Goal: Contribute content: Contribute content

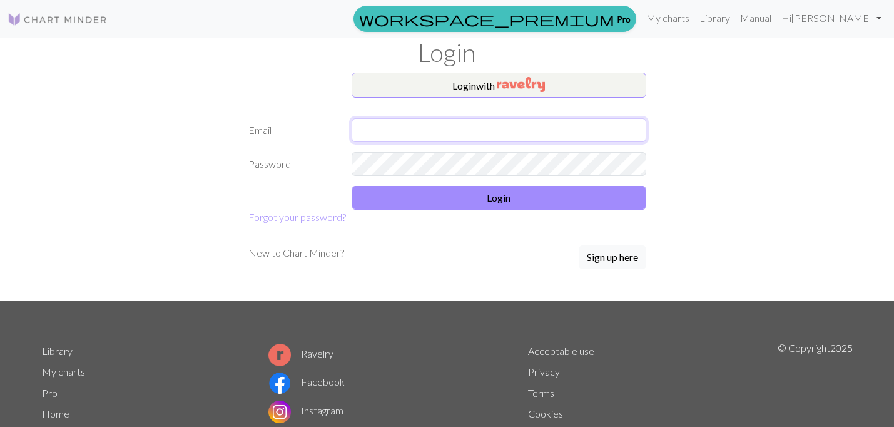
click at [384, 131] on input "text" at bounding box center [499, 130] width 295 height 24
type input "[EMAIL_ADDRESS][DOMAIN_NAME]"
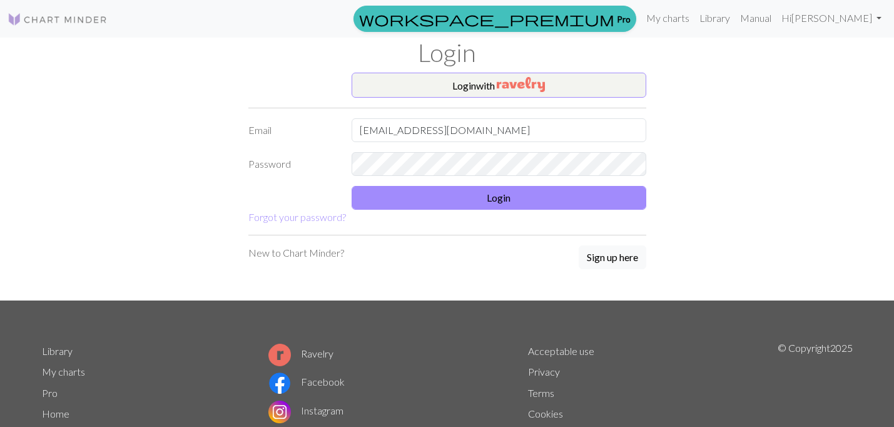
click at [507, 210] on form "Login with Email [EMAIL_ADDRESS][DOMAIN_NAME] Password Login Forgot your passwo…" at bounding box center [447, 149] width 398 height 152
click at [507, 204] on button "Login" at bounding box center [499, 198] width 295 height 24
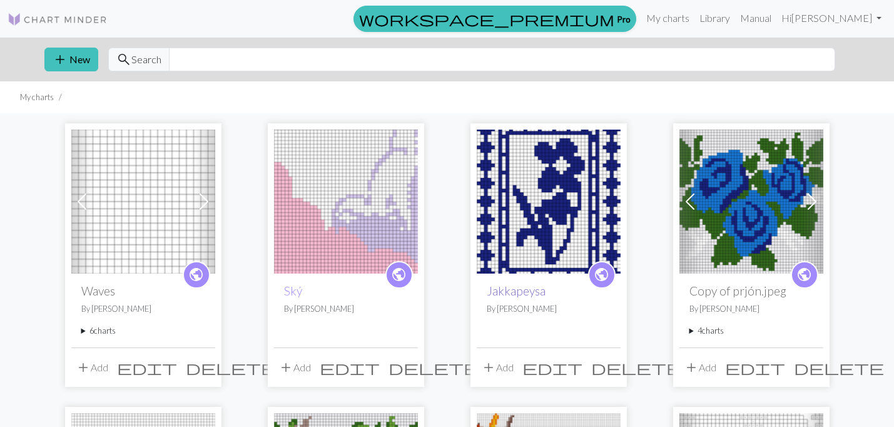
click at [513, 284] on link "Jakkapeysa" at bounding box center [516, 290] width 59 height 14
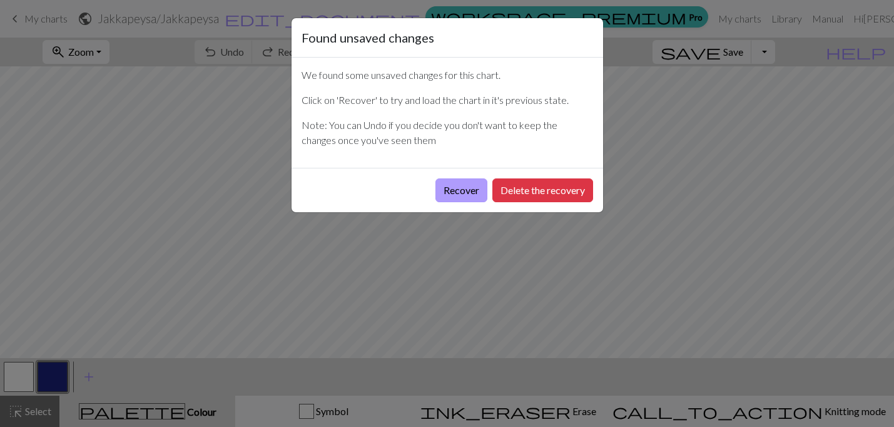
click at [451, 186] on button "Recover" at bounding box center [462, 190] width 52 height 24
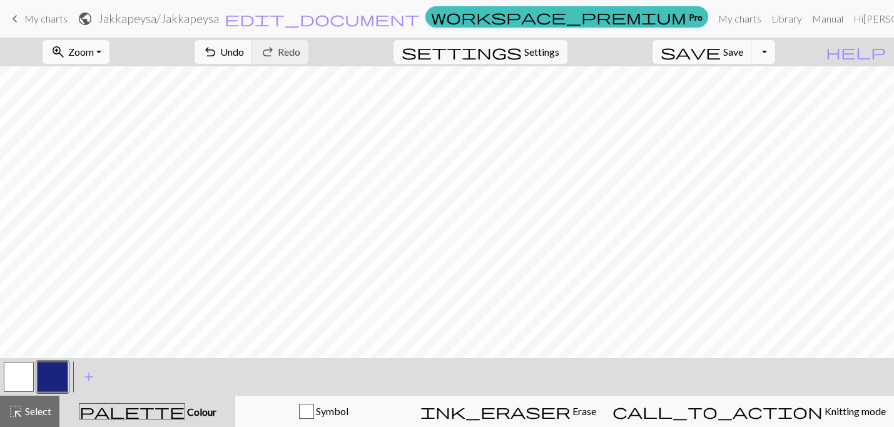
click at [110, 47] on button "zoom_in Zoom Zoom" at bounding box center [76, 52] width 67 height 24
click at [775, 53] on button "Toggle Dropdown" at bounding box center [764, 52] width 24 height 24
click at [22, 22] on link "keyboard_arrow_left My charts" at bounding box center [38, 18] width 60 height 21
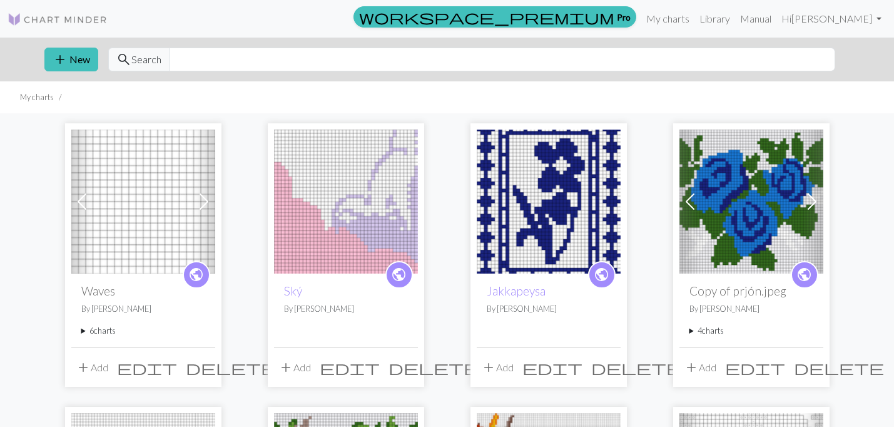
click at [501, 367] on button "add Add" at bounding box center [497, 367] width 41 height 24
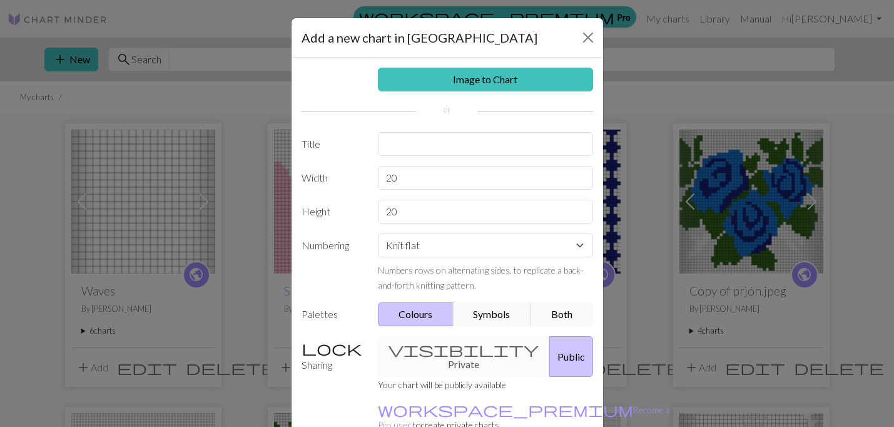
scroll to position [4, 0]
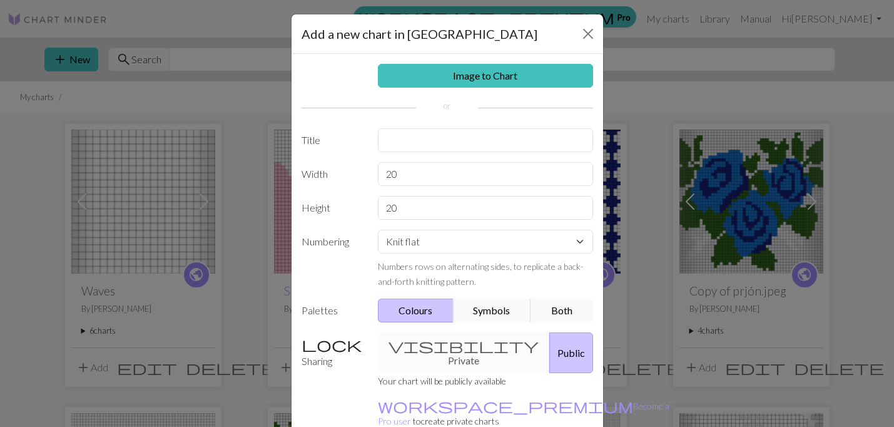
click at [619, 315] on div "Add a new chart in Jakkapeysa Image to Chart Title Width 20 Height 20 Numbering…" at bounding box center [447, 213] width 894 height 427
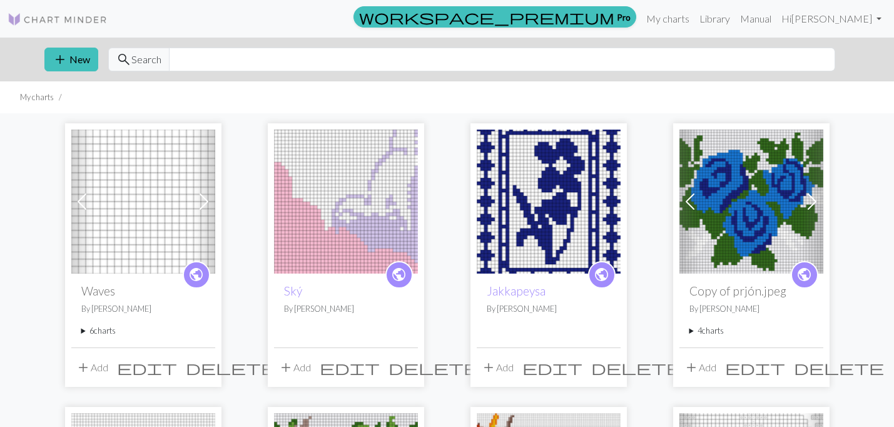
click at [526, 207] on img at bounding box center [549, 202] width 144 height 144
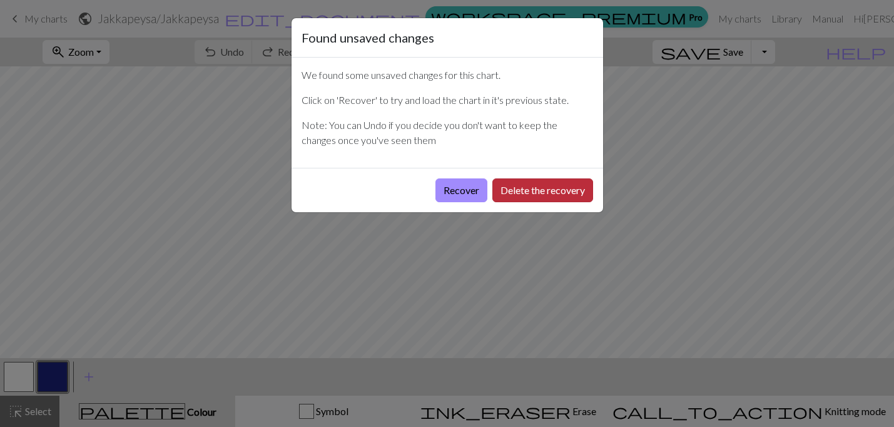
click at [518, 202] on button "Delete the recovery" at bounding box center [542, 190] width 101 height 24
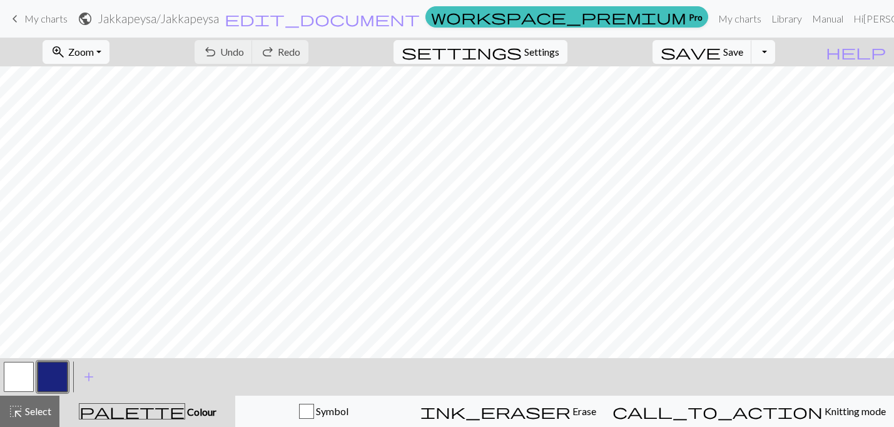
click at [19, 13] on span "keyboard_arrow_left" at bounding box center [15, 19] width 15 height 18
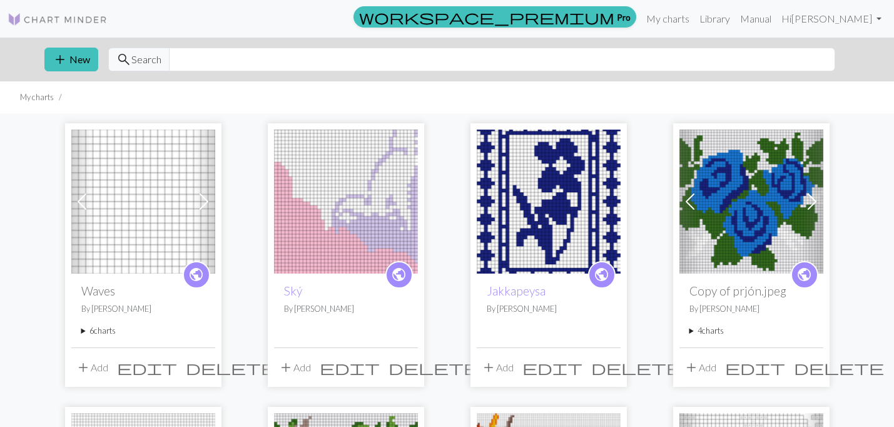
click at [512, 365] on button "add Add" at bounding box center [497, 367] width 41 height 24
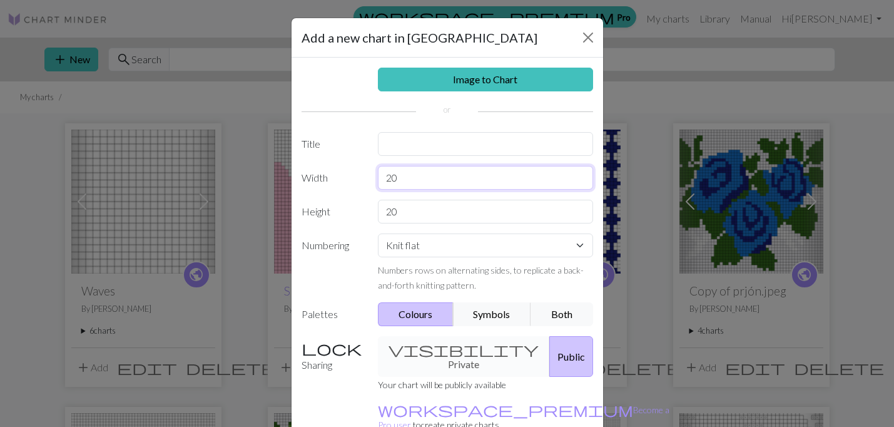
click at [471, 187] on input "20" at bounding box center [485, 178] width 215 height 24
type input "2"
type input "40"
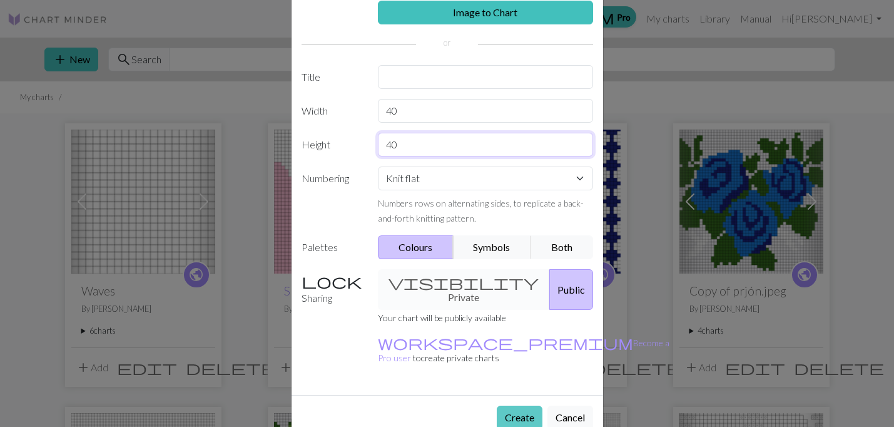
type input "40"
click at [514, 406] on button "Create" at bounding box center [520, 418] width 46 height 24
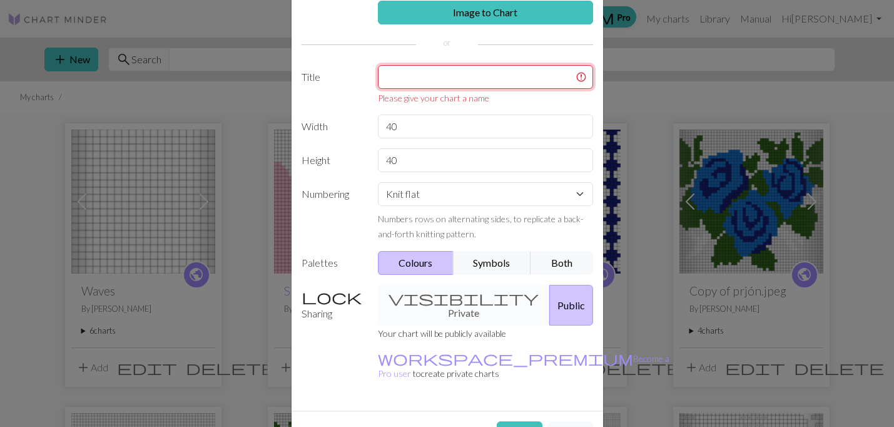
click at [491, 77] on input "text" at bounding box center [485, 77] width 215 height 24
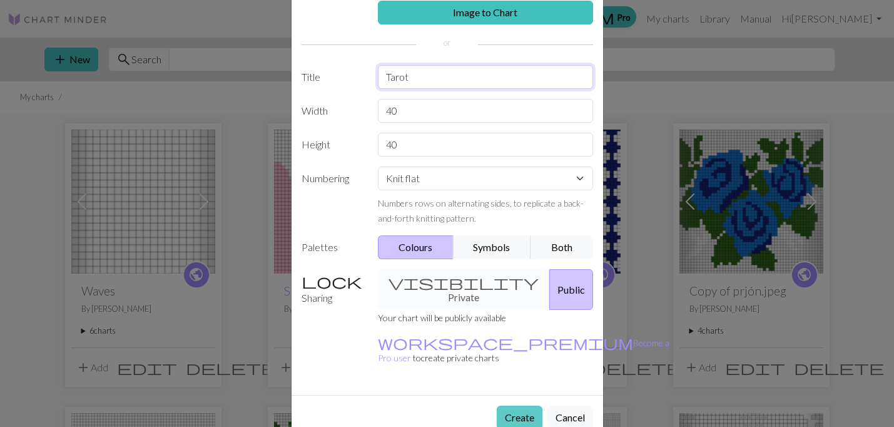
type input "Tarot"
click at [531, 406] on button "Create" at bounding box center [520, 418] width 46 height 24
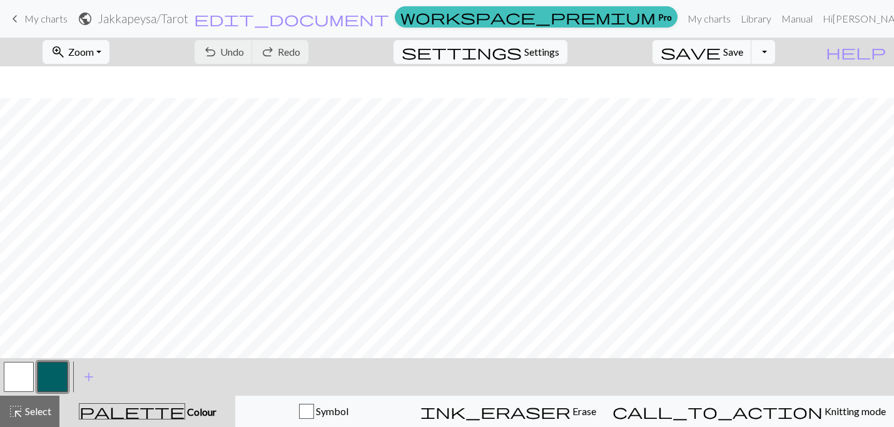
scroll to position [265, 0]
click at [49, 385] on button "button" at bounding box center [53, 377] width 30 height 30
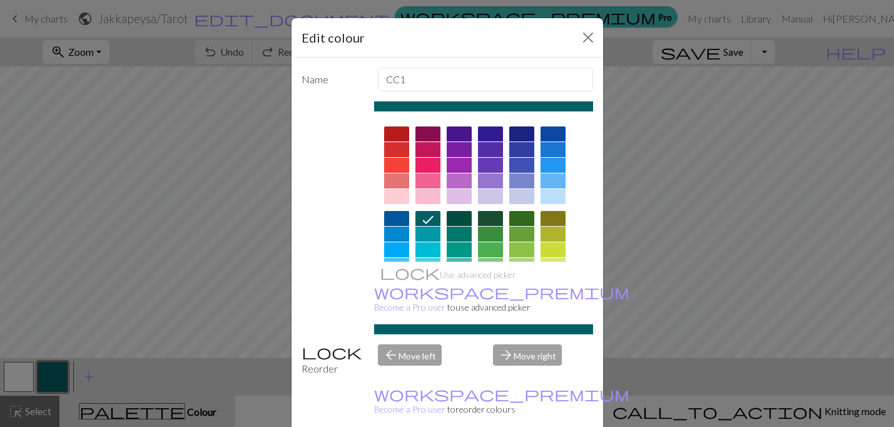
click at [518, 133] on div at bounding box center [521, 133] width 25 height 15
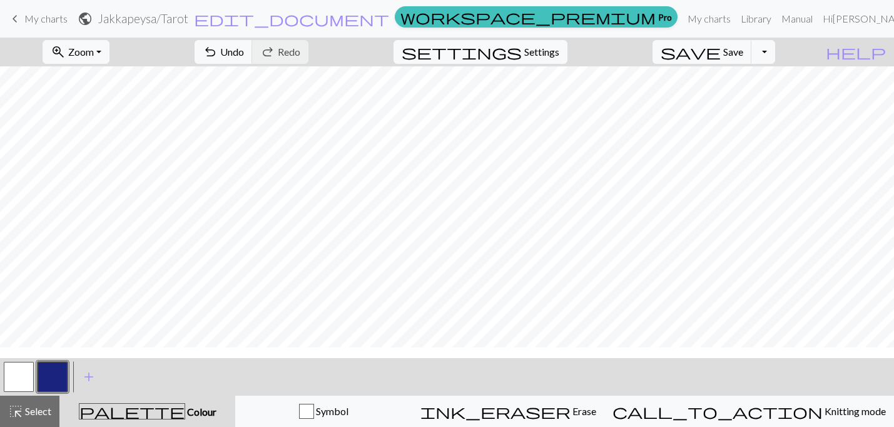
scroll to position [0, 0]
click at [31, 389] on button "button" at bounding box center [19, 377] width 30 height 30
click at [546, 45] on span "Settings" at bounding box center [541, 51] width 35 height 15
select select "aran"
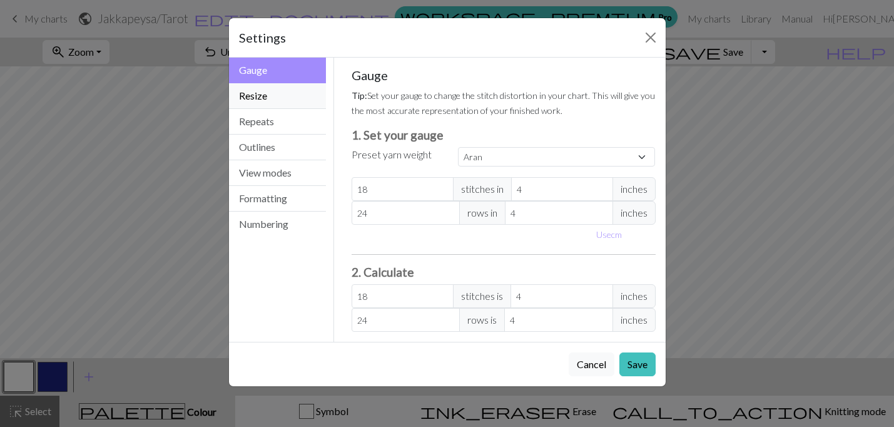
click at [250, 106] on button "Resize" at bounding box center [278, 96] width 98 height 26
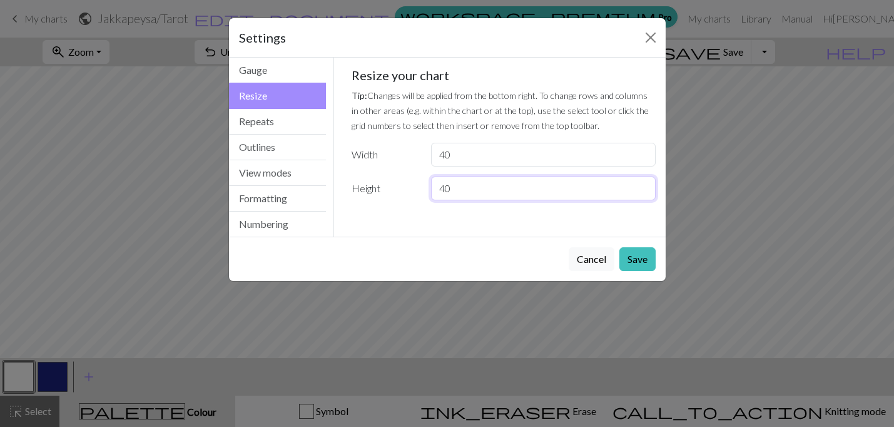
click at [473, 190] on input "40" at bounding box center [543, 188] width 224 height 24
click at [473, 191] on input "40" at bounding box center [543, 188] width 224 height 24
type input "55"
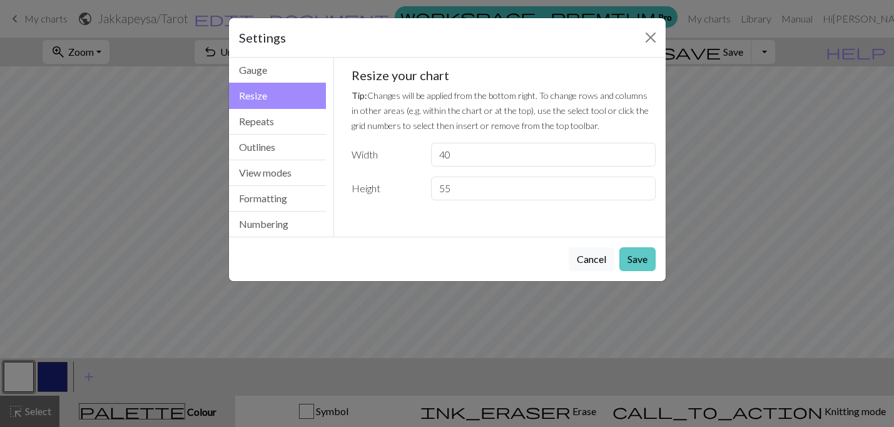
click at [643, 261] on button "Save" at bounding box center [638, 259] width 36 height 24
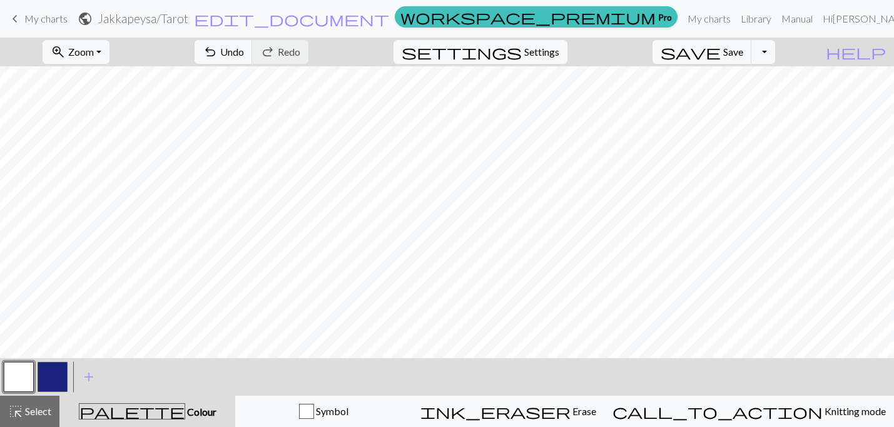
click at [58, 373] on button "button" at bounding box center [53, 377] width 30 height 30
click at [14, 21] on span "keyboard_arrow_left" at bounding box center [15, 19] width 15 height 18
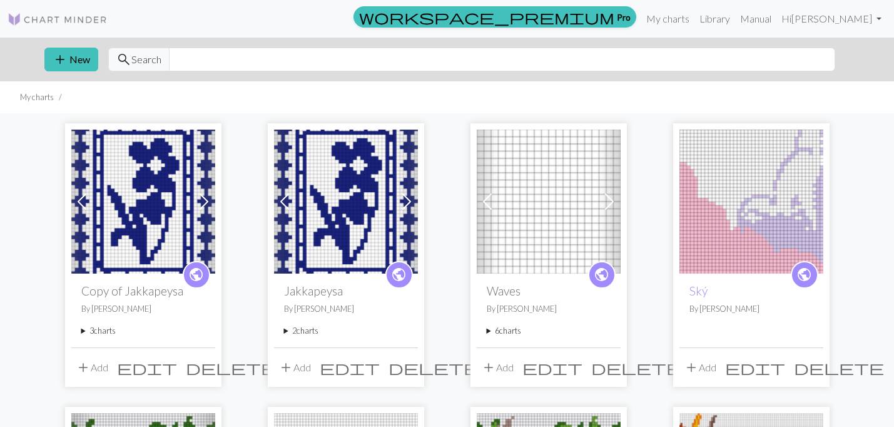
click at [524, 248] on img at bounding box center [549, 202] width 144 height 144
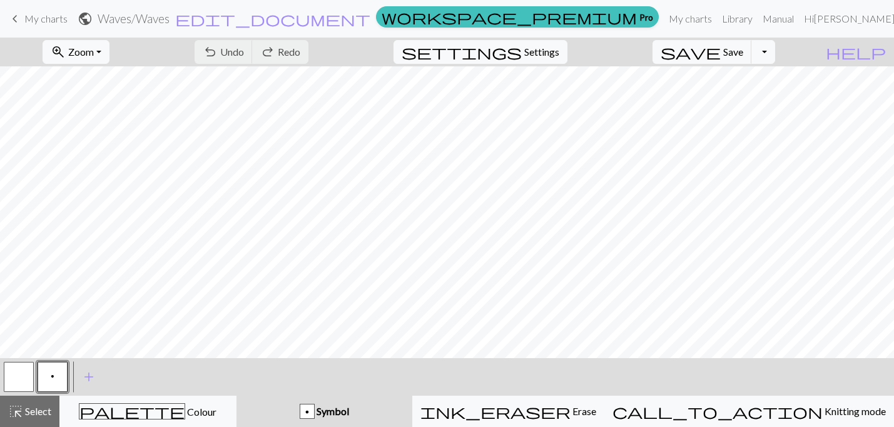
click at [16, 17] on span "keyboard_arrow_left" at bounding box center [15, 19] width 15 height 18
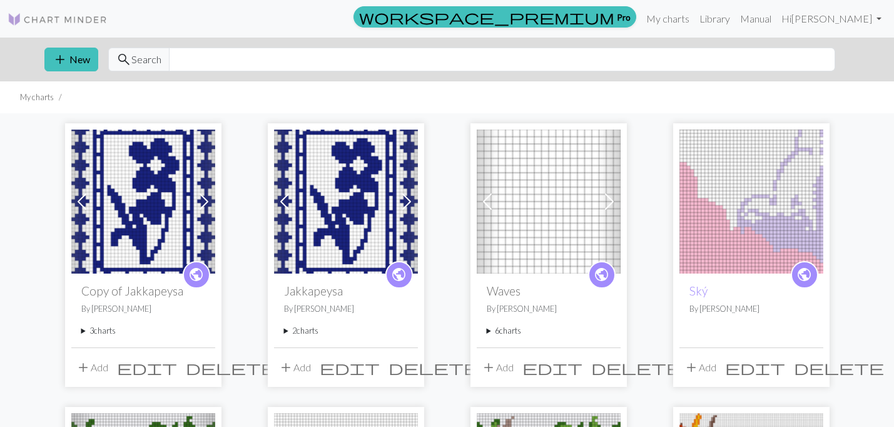
click at [500, 331] on summary "6 charts" at bounding box center [549, 331] width 124 height 12
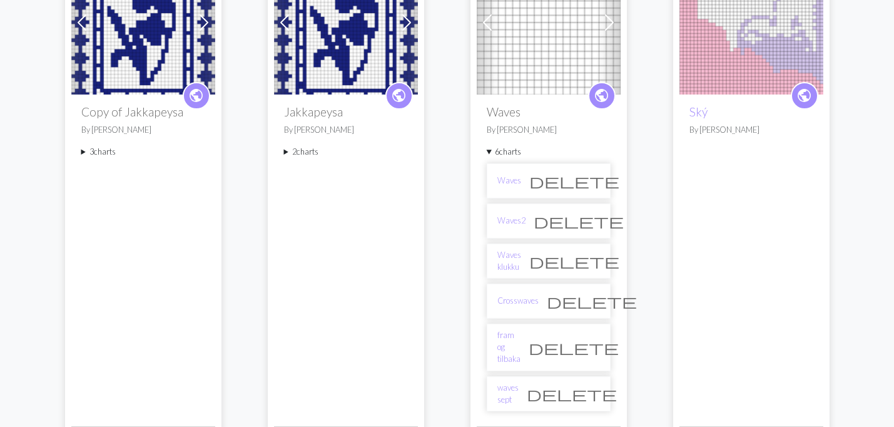
scroll to position [180, 0]
click at [512, 381] on link "waves sept" at bounding box center [507, 393] width 21 height 24
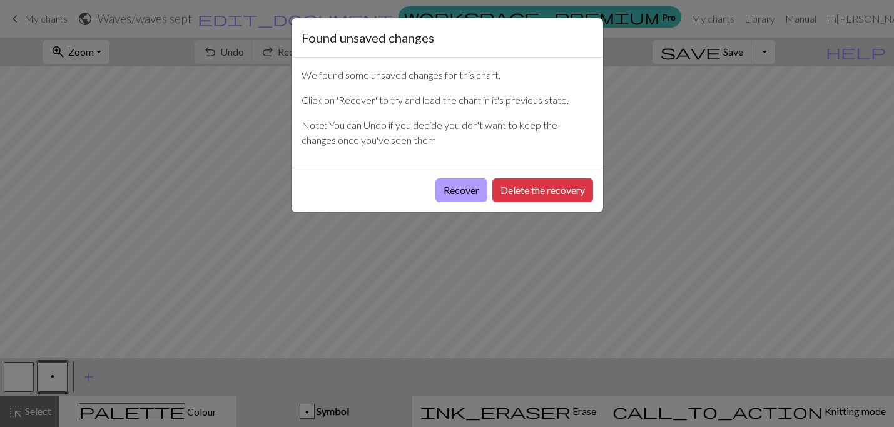
click at [474, 192] on button "Recover" at bounding box center [462, 190] width 52 height 24
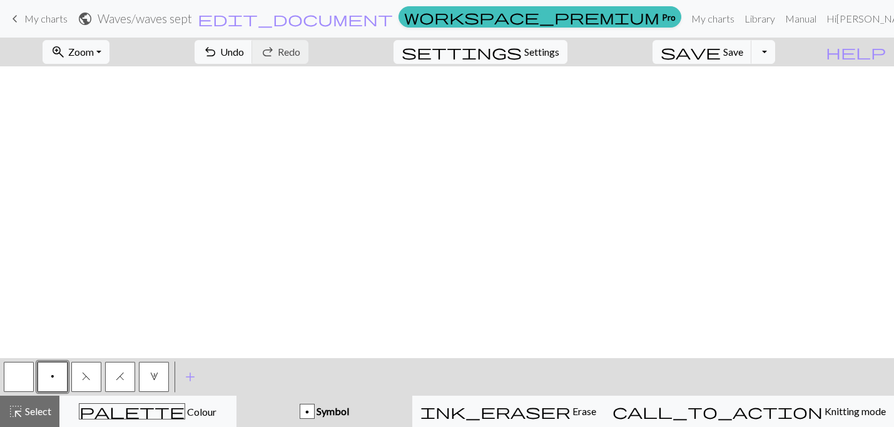
scroll to position [516, 171]
click at [775, 49] on button "Toggle Dropdown" at bounding box center [764, 52] width 24 height 24
click at [744, 82] on button "file_copy Save a copy" at bounding box center [671, 79] width 207 height 20
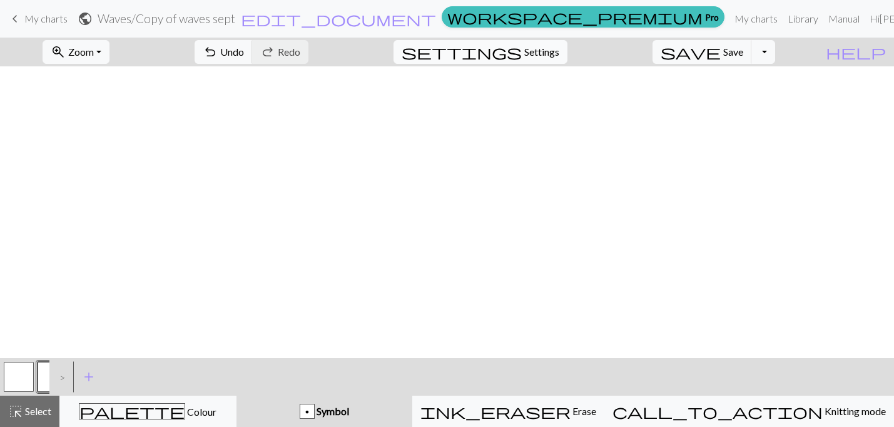
scroll to position [0, 171]
click at [20, 19] on span "keyboard_arrow_left" at bounding box center [15, 19] width 15 height 18
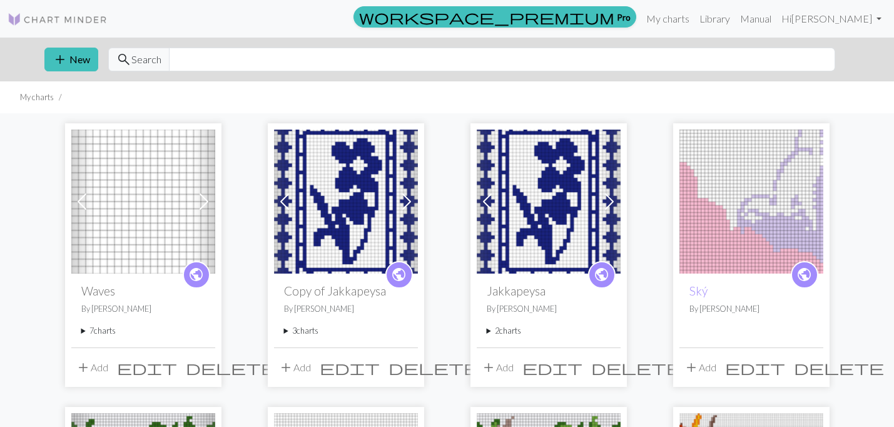
click at [93, 339] on div "public Waves By Guðrún Gígja Georgsdóttir 7 charts Waves delete Waves2 delete W…" at bounding box center [143, 309] width 144 height 73
click at [94, 336] on summary "7 charts" at bounding box center [143, 331] width 124 height 12
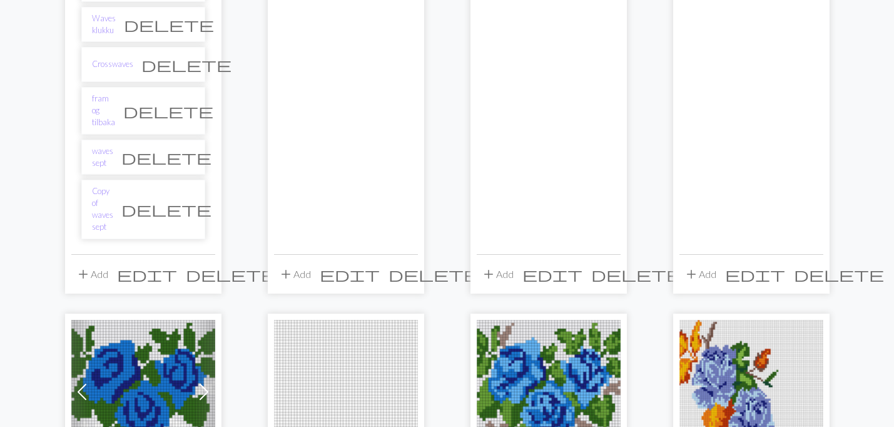
scroll to position [415, 0]
click at [113, 186] on link "Copy of waves sept" at bounding box center [102, 210] width 21 height 48
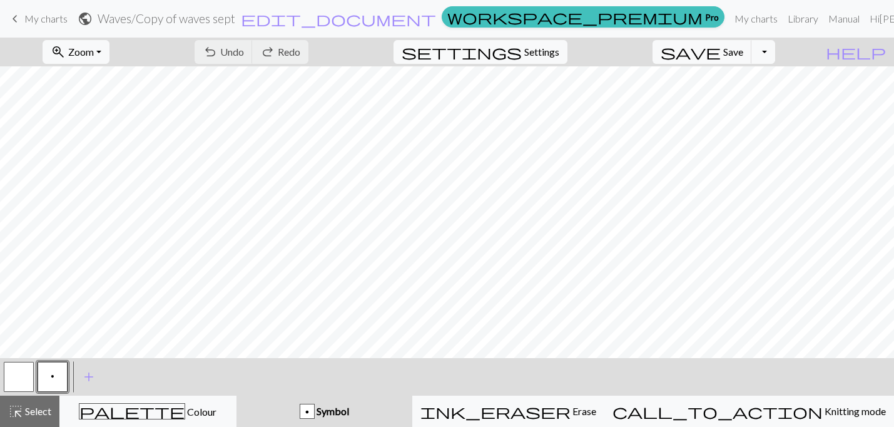
click at [14, 17] on span "keyboard_arrow_left" at bounding box center [15, 19] width 15 height 18
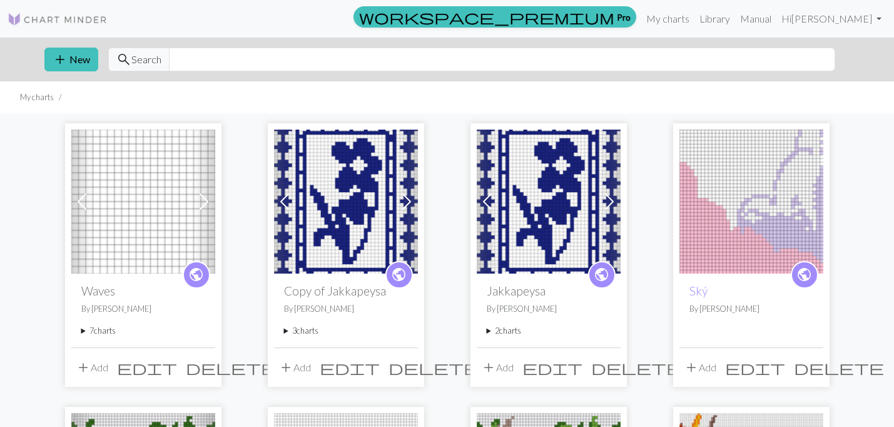
click at [89, 326] on summary "7 charts" at bounding box center [143, 331] width 124 height 12
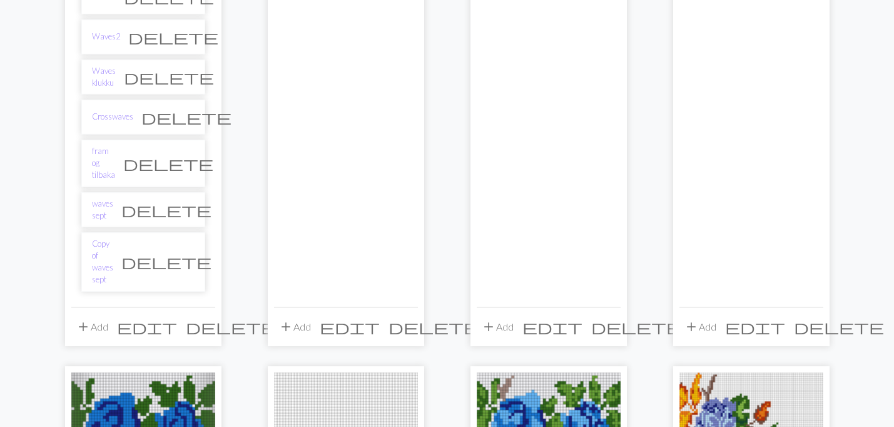
scroll to position [355, 0]
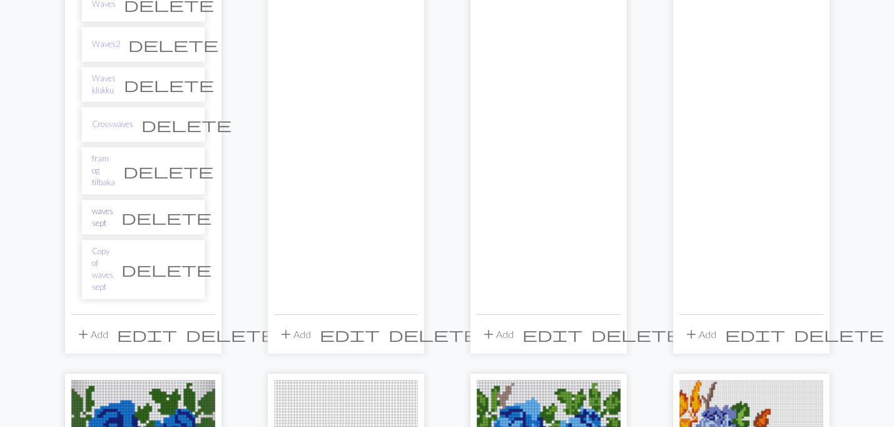
click at [105, 208] on link "waves sept" at bounding box center [102, 217] width 21 height 24
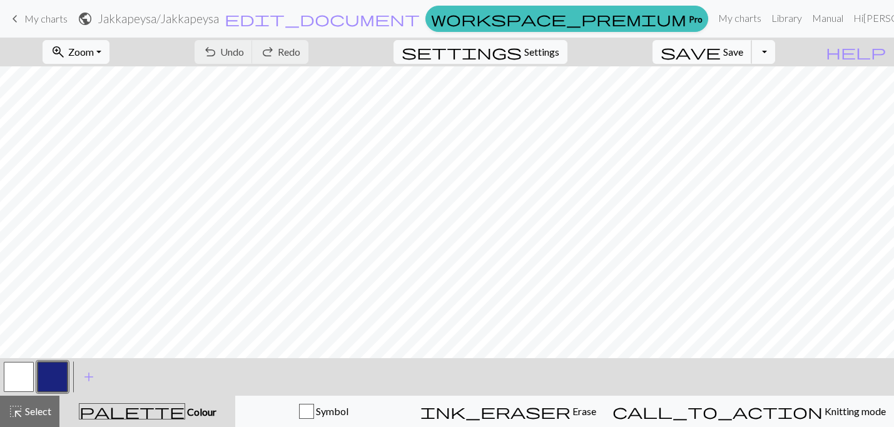
scroll to position [35, 0]
click at [26, 11] on link "keyboard_arrow_left My charts" at bounding box center [38, 18] width 60 height 21
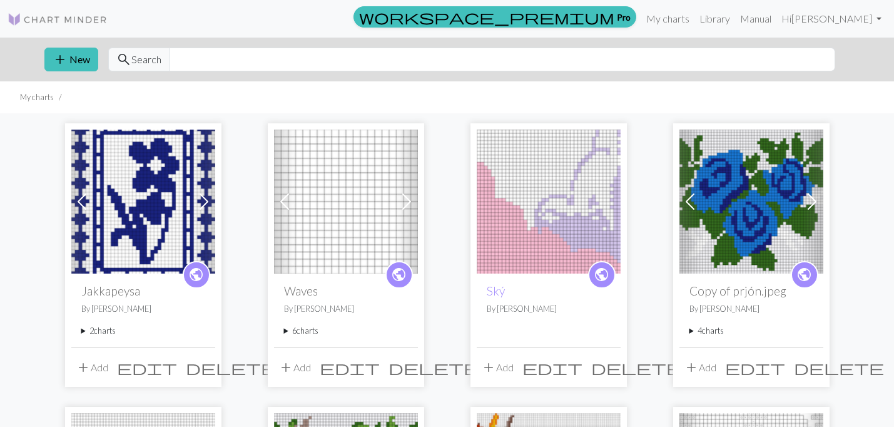
click at [177, 366] on span "edit" at bounding box center [147, 368] width 60 height 18
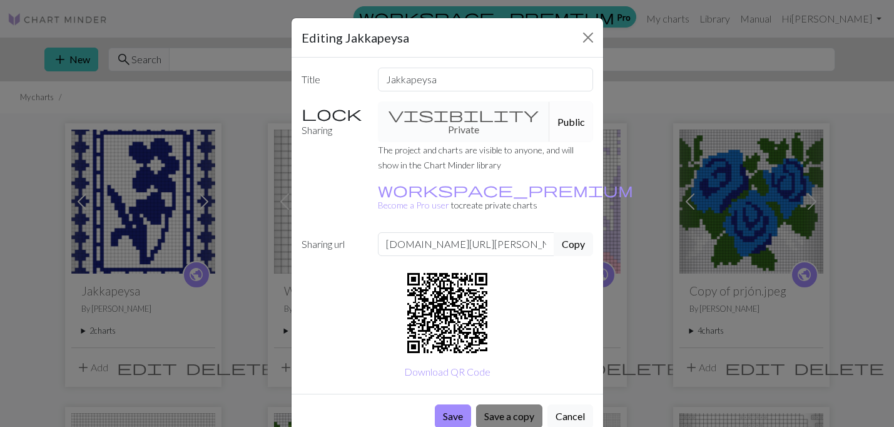
click at [497, 404] on button "Save a copy" at bounding box center [509, 416] width 66 height 24
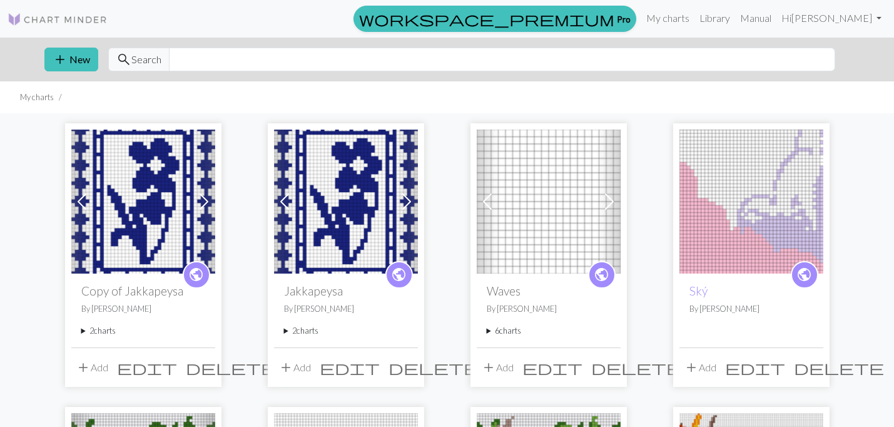
click at [125, 247] on img at bounding box center [143, 202] width 144 height 144
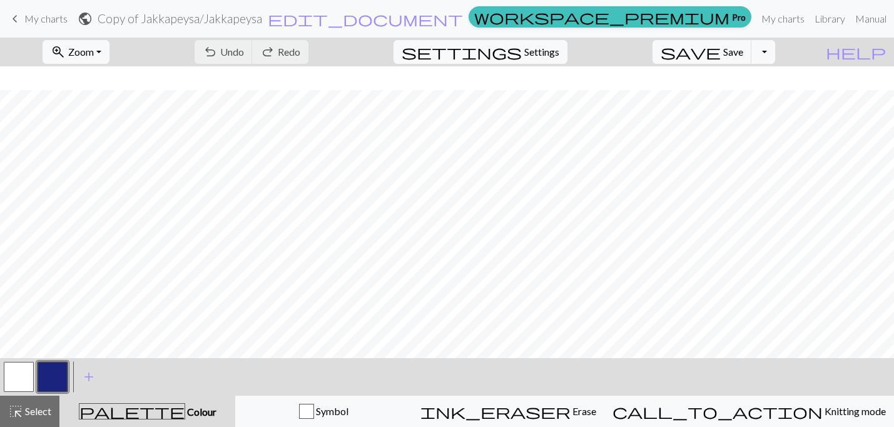
scroll to position [161, 0]
click at [13, 395] on div "< >" at bounding box center [36, 377] width 68 height 38
click at [16, 380] on button "button" at bounding box center [19, 377] width 30 height 30
click at [61, 380] on button "button" at bounding box center [53, 377] width 30 height 30
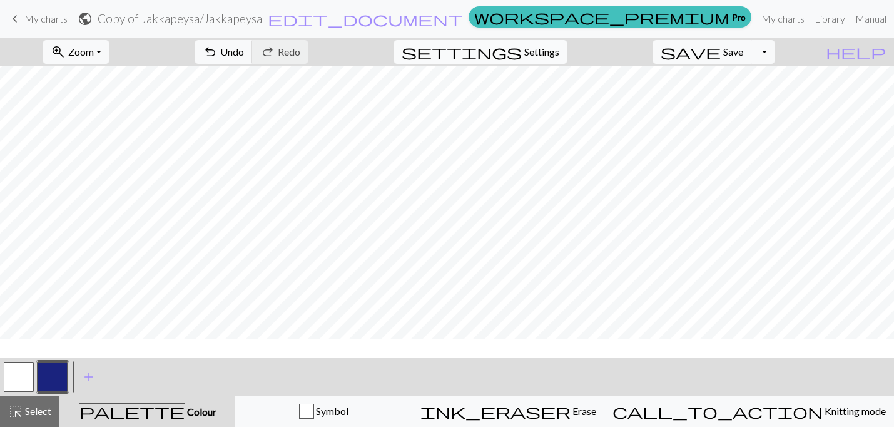
scroll to position [156, 0]
click at [18, 367] on button "button" at bounding box center [19, 377] width 30 height 30
click at [53, 384] on button "button" at bounding box center [53, 377] width 30 height 30
click at [16, 377] on button "button" at bounding box center [19, 377] width 30 height 30
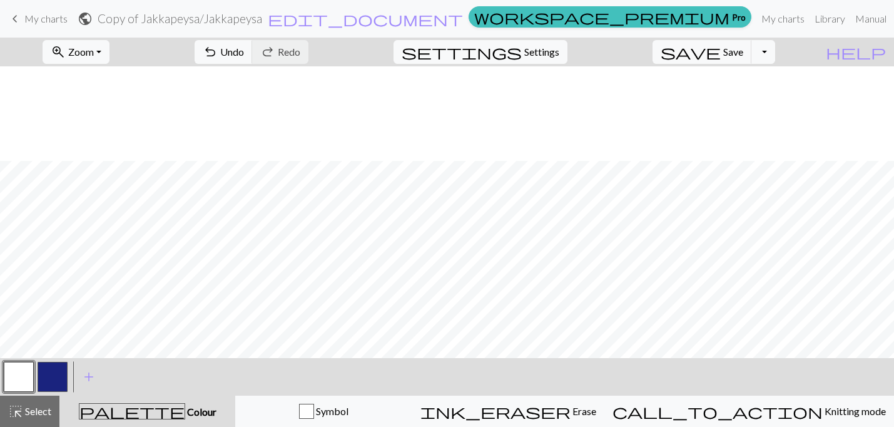
scroll to position [453, 0]
click at [54, 387] on button "button" at bounding box center [53, 377] width 30 height 30
click at [244, 48] on span "Undo" at bounding box center [232, 52] width 24 height 12
click at [28, 385] on button "button" at bounding box center [19, 377] width 30 height 30
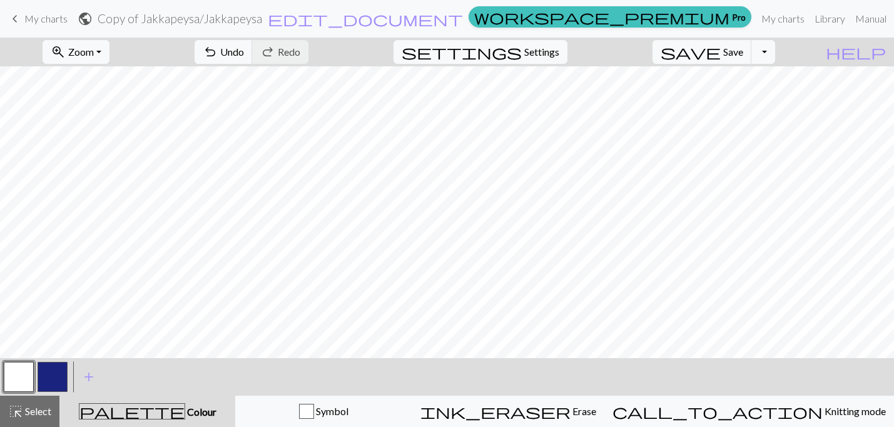
click at [53, 374] on button "button" at bounding box center [53, 377] width 30 height 30
click at [244, 49] on span "Undo" at bounding box center [232, 52] width 24 height 12
click at [244, 50] on span "Undo" at bounding box center [232, 52] width 24 height 12
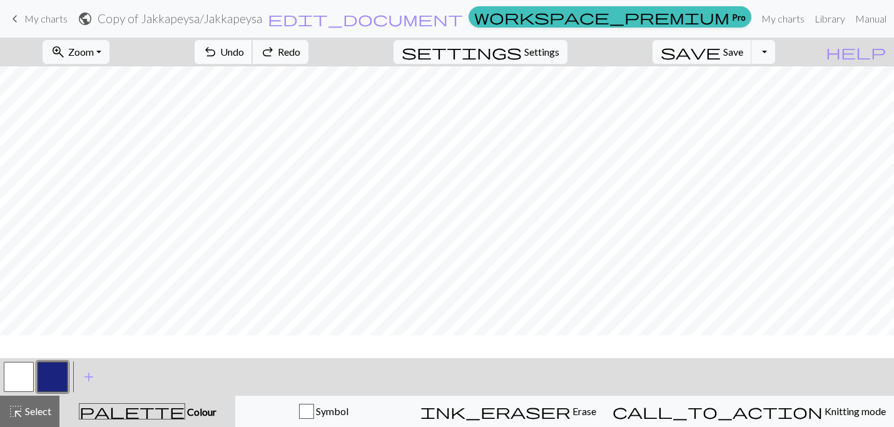
scroll to position [53, 0]
click at [16, 380] on button "button" at bounding box center [19, 377] width 30 height 30
click at [62, 377] on button "button" at bounding box center [53, 377] width 30 height 30
click at [14, 374] on button "button" at bounding box center [19, 377] width 30 height 30
click at [53, 375] on button "button" at bounding box center [53, 377] width 30 height 30
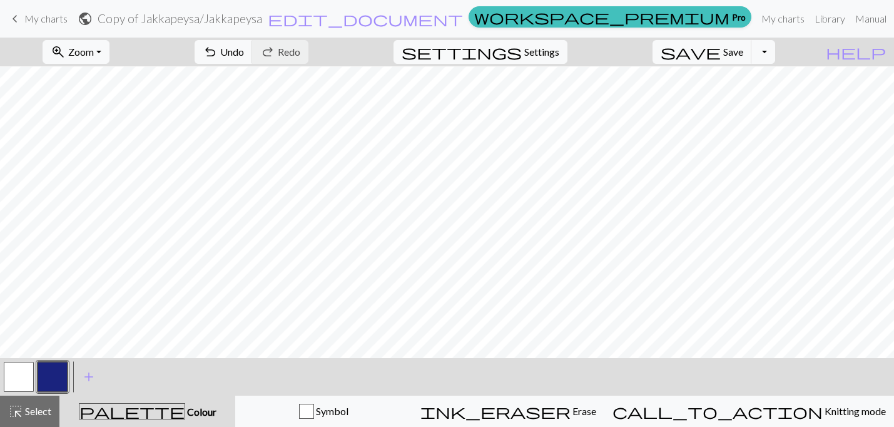
click at [21, 377] on button "button" at bounding box center [19, 377] width 30 height 30
click at [53, 375] on button "button" at bounding box center [53, 377] width 30 height 30
click at [13, 23] on span "keyboard_arrow_left" at bounding box center [15, 19] width 15 height 18
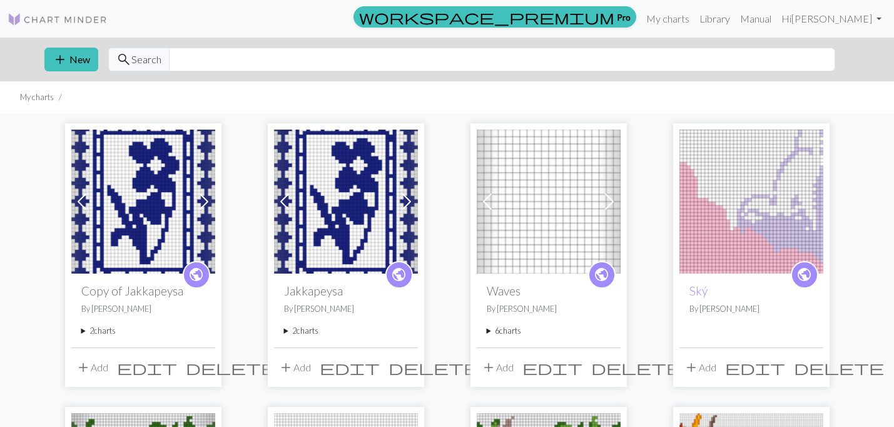
click at [89, 355] on button "add Add" at bounding box center [91, 367] width 41 height 24
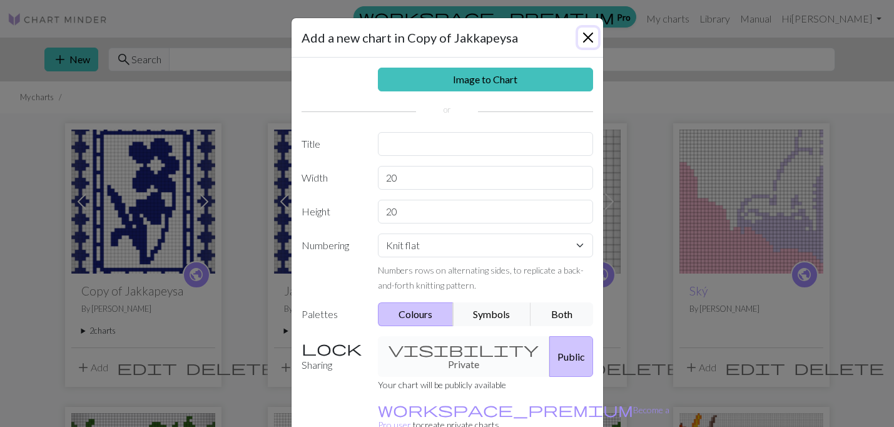
click at [579, 41] on button "Close" at bounding box center [588, 38] width 20 height 20
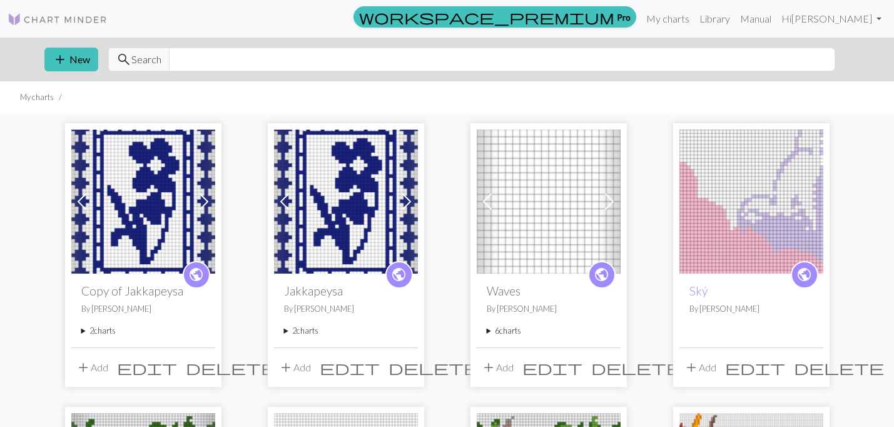
click at [116, 246] on img at bounding box center [143, 202] width 144 height 144
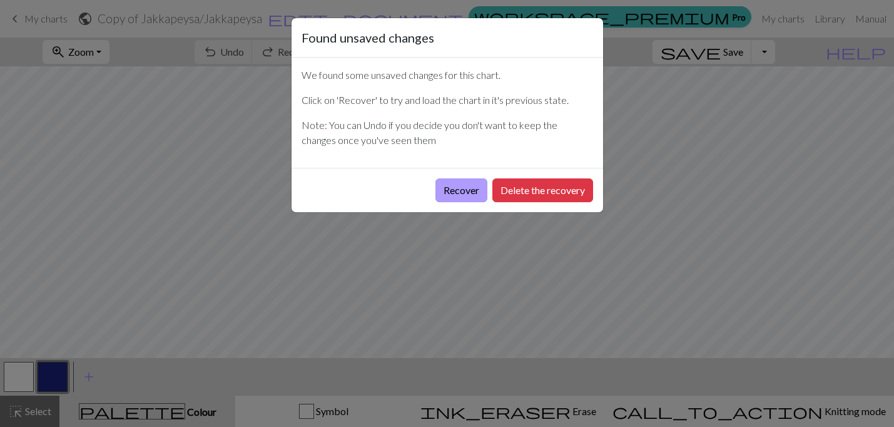
click at [457, 195] on button "Recover" at bounding box center [462, 190] width 52 height 24
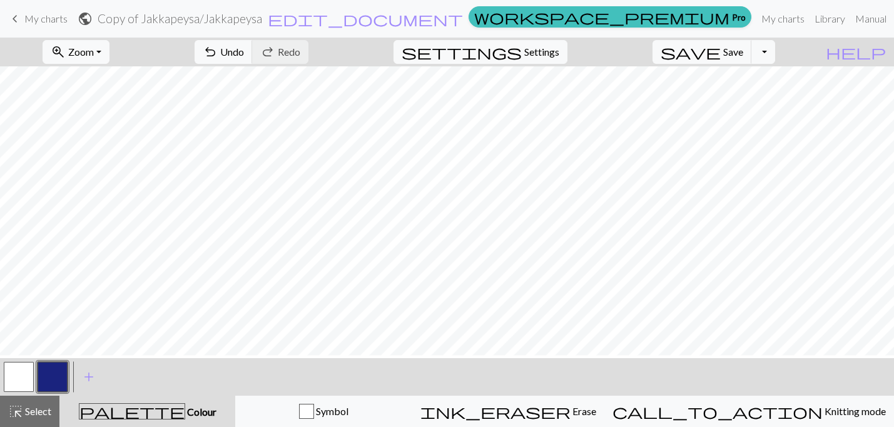
scroll to position [175, 0]
click at [775, 51] on button "Toggle Dropdown" at bounding box center [764, 52] width 24 height 24
click at [743, 74] on button "file_copy Save a copy" at bounding box center [671, 79] width 207 height 20
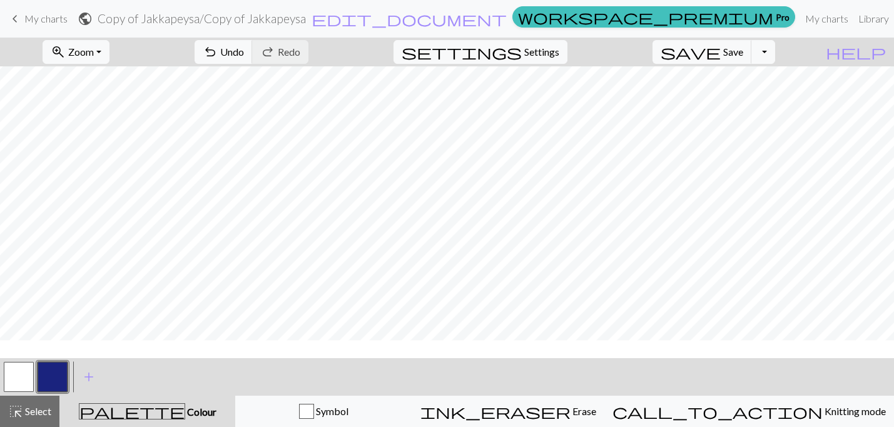
scroll to position [43, 0]
click at [19, 13] on span "keyboard_arrow_left" at bounding box center [15, 19] width 15 height 18
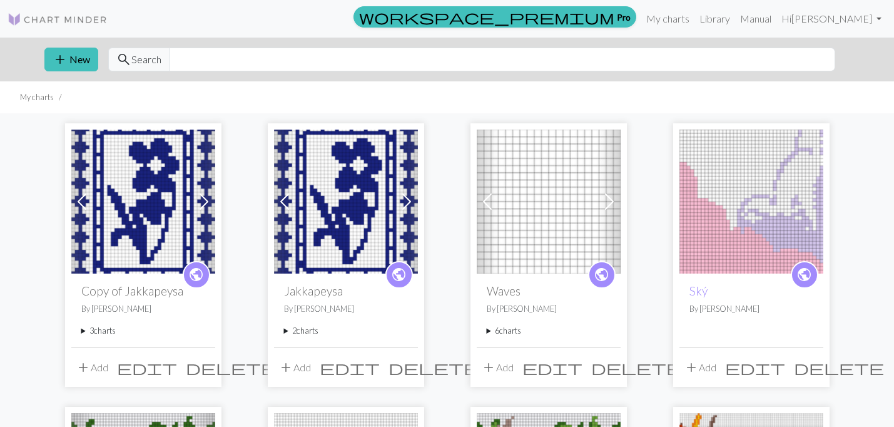
click at [102, 332] on summary "3 charts" at bounding box center [143, 331] width 124 height 12
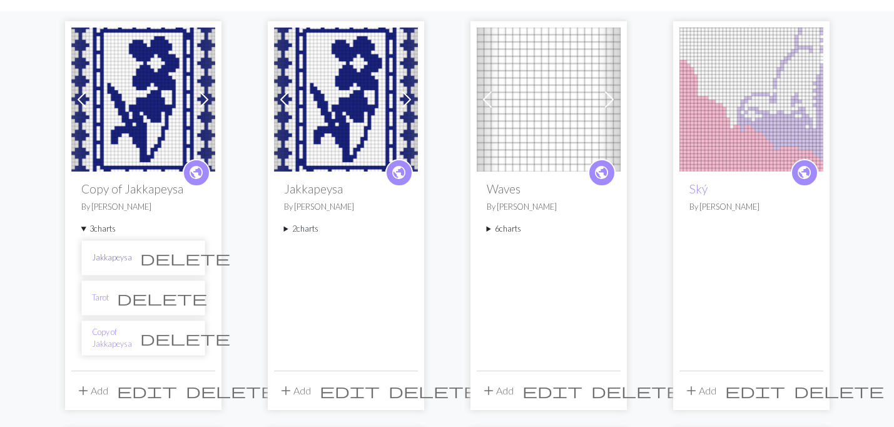
scroll to position [103, 0]
click at [132, 330] on link "Copy of Jakkapeysa" at bounding box center [112, 337] width 40 height 24
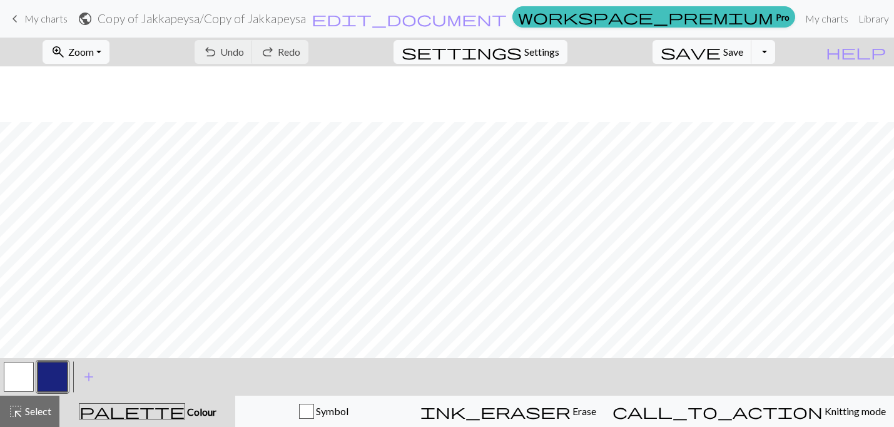
scroll to position [268, 0]
click at [21, 375] on button "button" at bounding box center [19, 377] width 30 height 30
click at [42, 377] on button "button" at bounding box center [53, 377] width 30 height 30
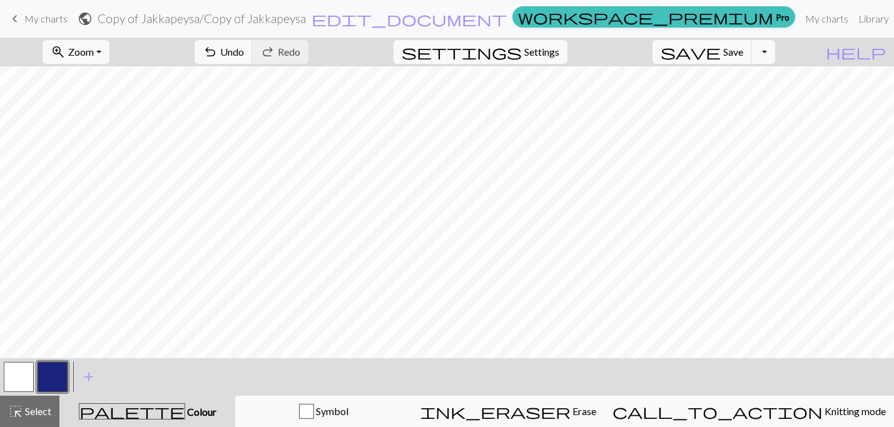
click at [24, 374] on button "button" at bounding box center [19, 377] width 30 height 30
click at [48, 375] on button "button" at bounding box center [53, 377] width 30 height 30
click at [218, 47] on span "undo" at bounding box center [210, 52] width 15 height 18
click at [24, 383] on button "button" at bounding box center [19, 377] width 30 height 30
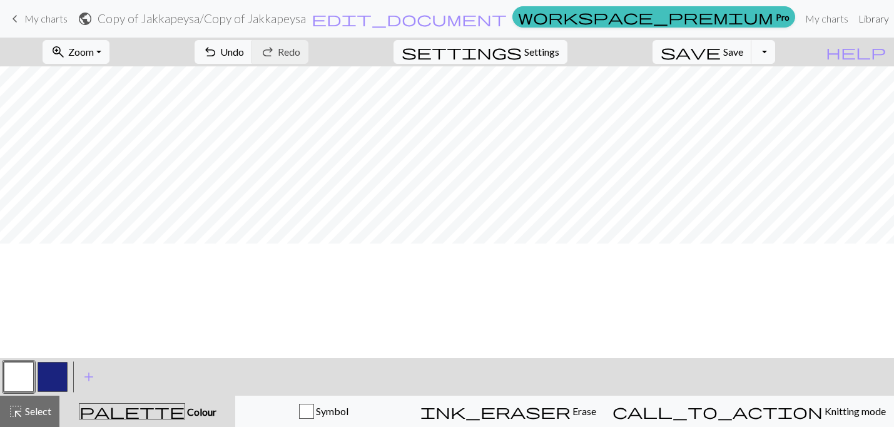
scroll to position [54, 0]
click at [253, 47] on button "undo Undo Undo" at bounding box center [224, 52] width 58 height 24
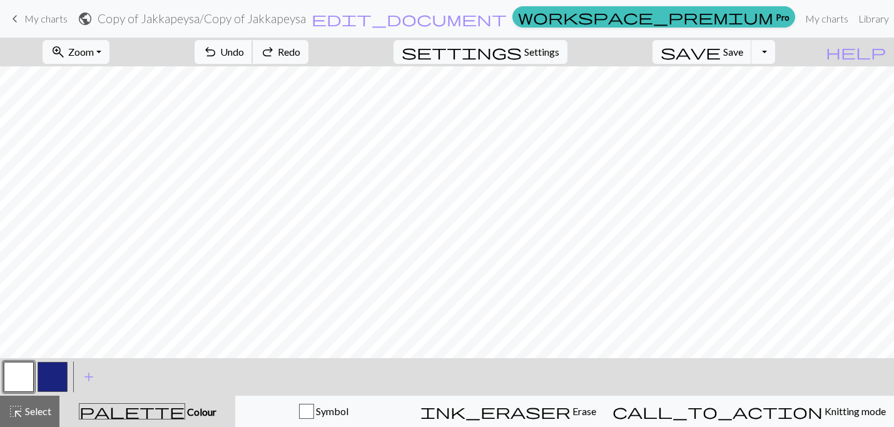
click at [253, 47] on button "undo Undo Undo" at bounding box center [224, 52] width 58 height 24
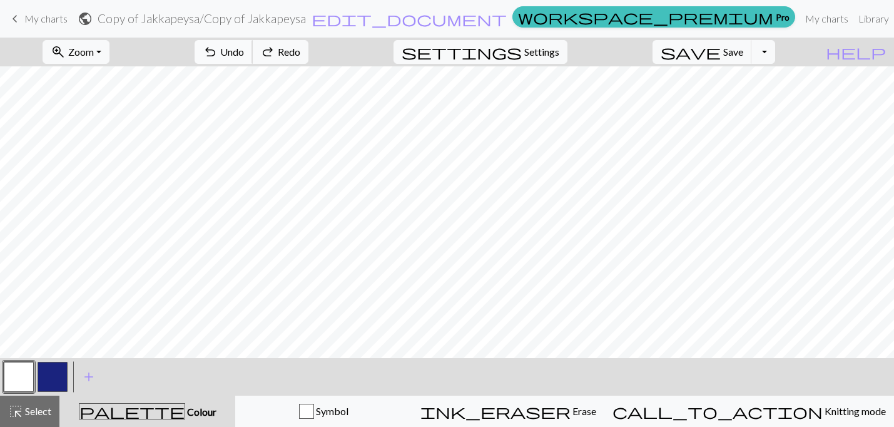
click at [253, 47] on button "undo Undo Undo" at bounding box center [224, 52] width 58 height 24
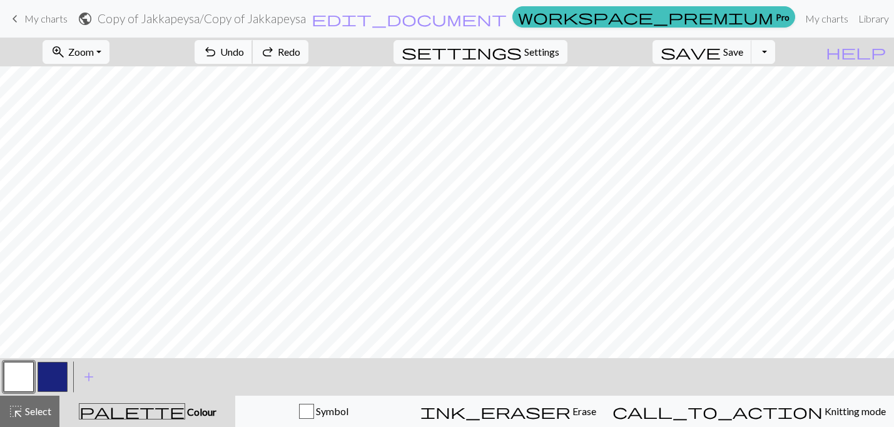
click at [253, 47] on button "undo Undo Undo" at bounding box center [224, 52] width 58 height 24
click at [51, 375] on button "button" at bounding box center [53, 377] width 30 height 30
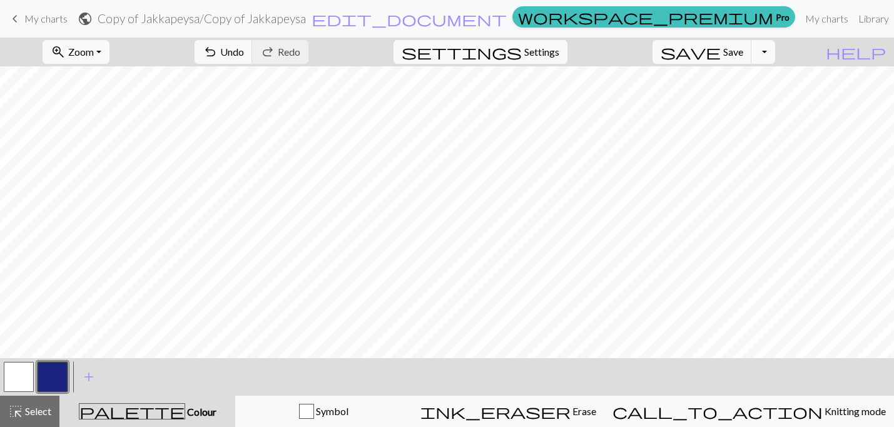
click at [18, 385] on button "button" at bounding box center [19, 377] width 30 height 30
click at [58, 379] on button "button" at bounding box center [53, 377] width 30 height 30
click at [15, 369] on button "button" at bounding box center [19, 377] width 30 height 30
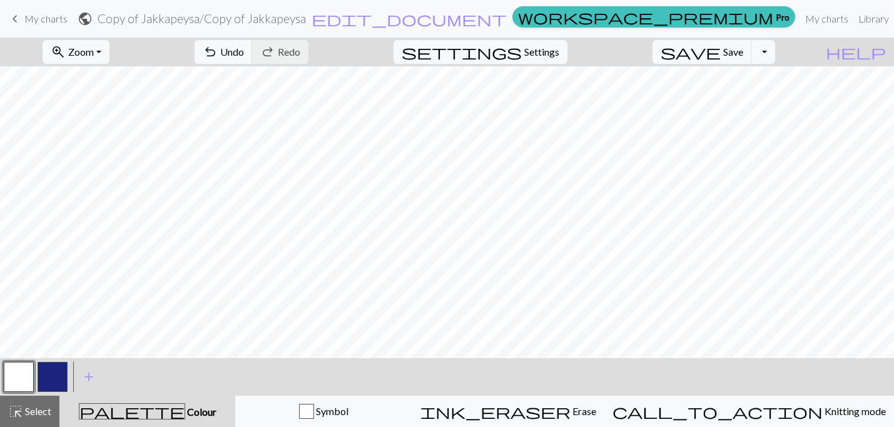
click at [58, 377] on button "button" at bounding box center [53, 377] width 30 height 30
click at [27, 381] on button "button" at bounding box center [19, 377] width 30 height 30
click at [49, 375] on button "button" at bounding box center [53, 377] width 30 height 30
click at [16, 377] on button "button" at bounding box center [19, 377] width 30 height 30
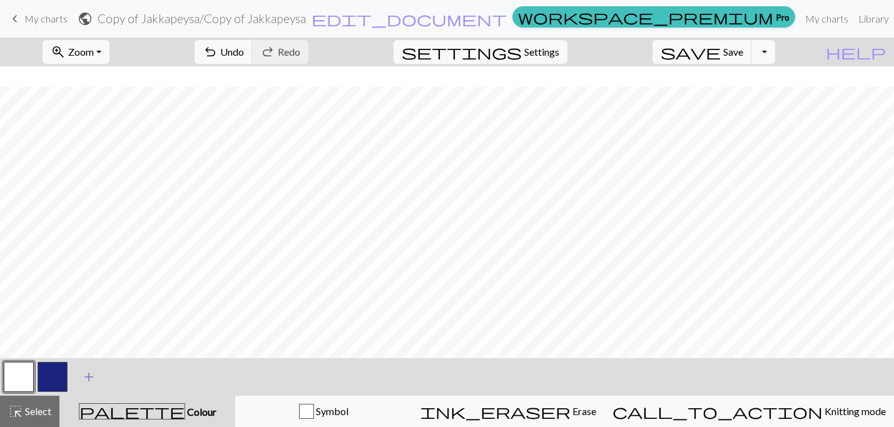
scroll to position [99, 0]
click at [54, 370] on button "button" at bounding box center [53, 377] width 30 height 30
click at [244, 56] on span "Undo" at bounding box center [232, 52] width 24 height 12
click at [244, 54] on span "Undo" at bounding box center [232, 52] width 24 height 12
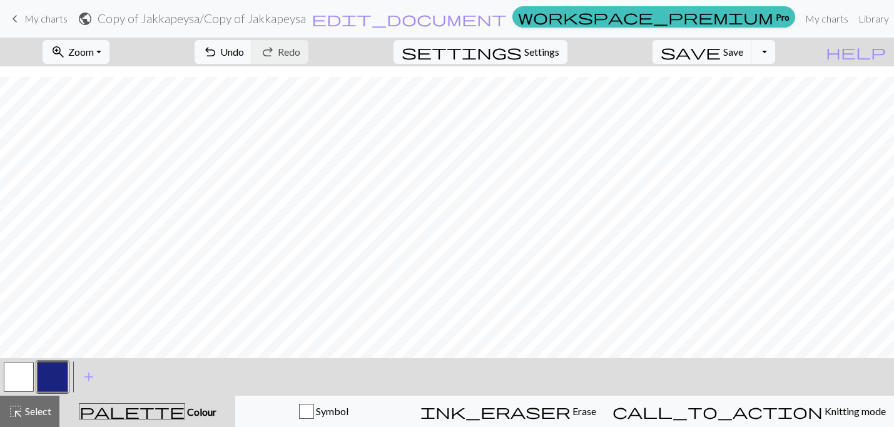
scroll to position [86, 0]
click at [13, 392] on div at bounding box center [19, 377] width 34 height 34
click at [18, 378] on button "button" at bounding box center [19, 377] width 30 height 30
click at [55, 374] on button "button" at bounding box center [53, 377] width 30 height 30
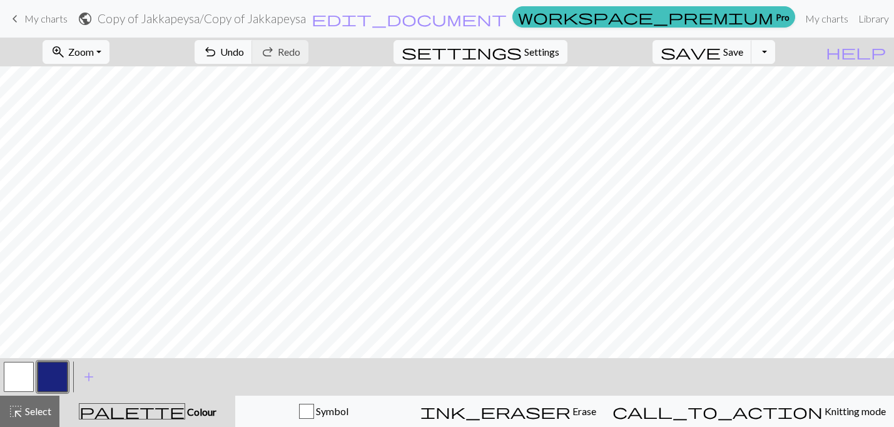
click at [19, 387] on button "button" at bounding box center [19, 377] width 30 height 30
click at [48, 370] on button "button" at bounding box center [53, 377] width 30 height 30
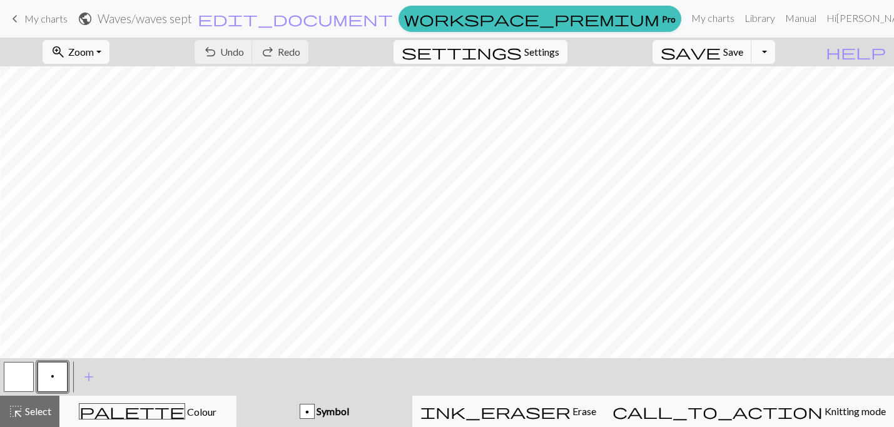
scroll to position [0, 171]
click at [86, 365] on button "add Add a symbol" at bounding box center [88, 376] width 31 height 31
click at [93, 372] on button "button" at bounding box center [86, 377] width 30 height 30
click at [83, 374] on button "button" at bounding box center [86, 377] width 30 height 30
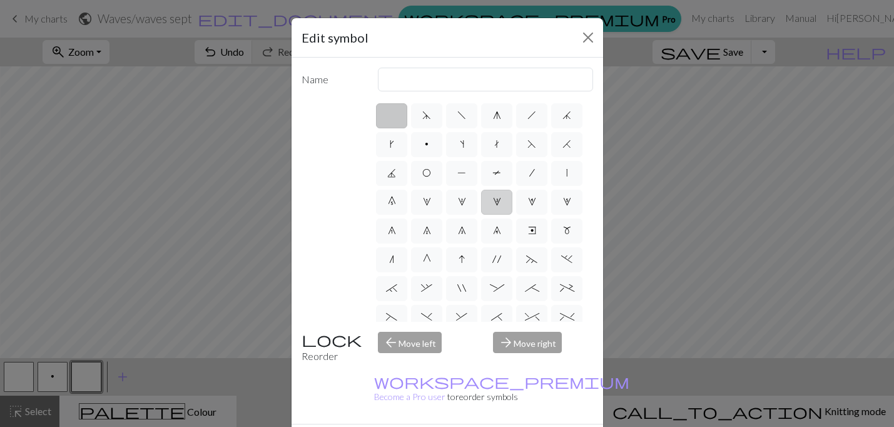
click at [496, 201] on span "3" at bounding box center [497, 201] width 8 height 10
click at [496, 201] on input "3" at bounding box center [497, 198] width 8 height 8
radio input "true"
type input "increase 3"
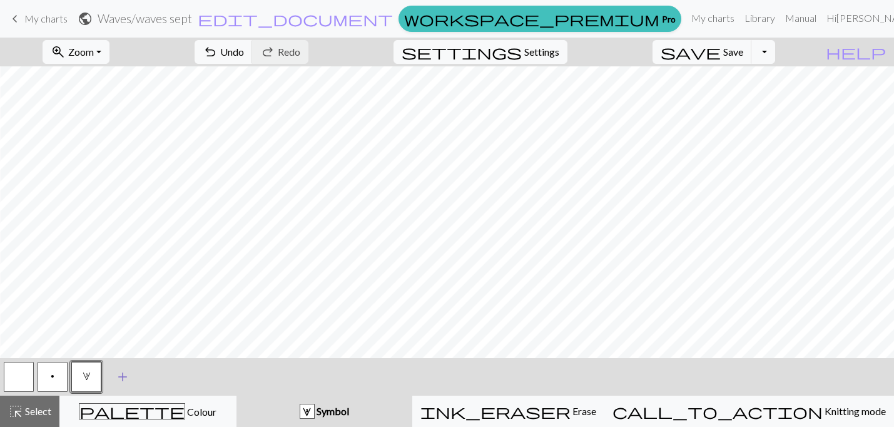
click at [123, 379] on span "add" at bounding box center [122, 377] width 15 height 18
click at [123, 379] on button "button" at bounding box center [120, 377] width 30 height 30
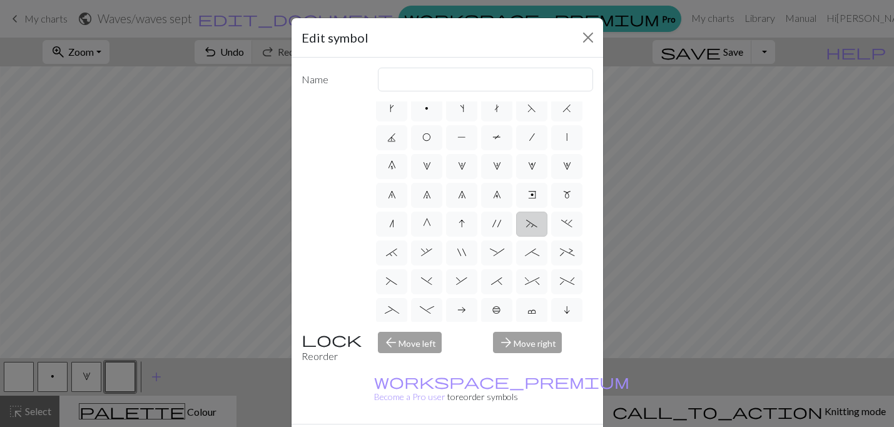
scroll to position [0, 0]
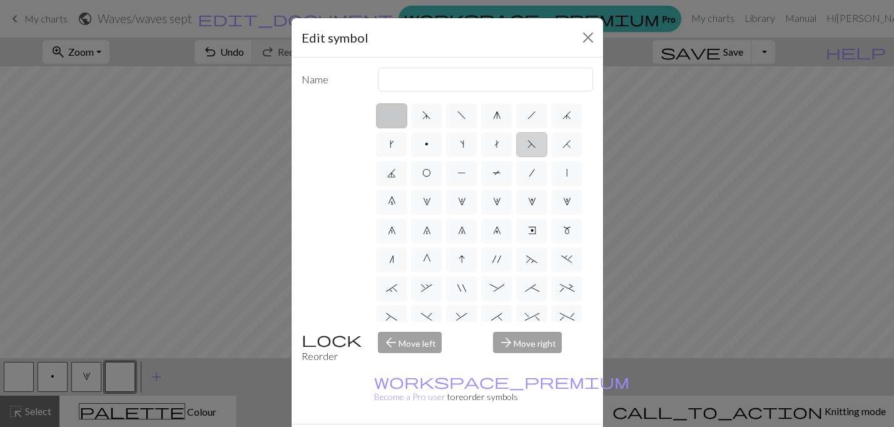
click at [524, 148] on label "F" at bounding box center [531, 144] width 31 height 25
click at [528, 145] on input "F" at bounding box center [532, 140] width 8 height 8
radio input "true"
type input "ssk"
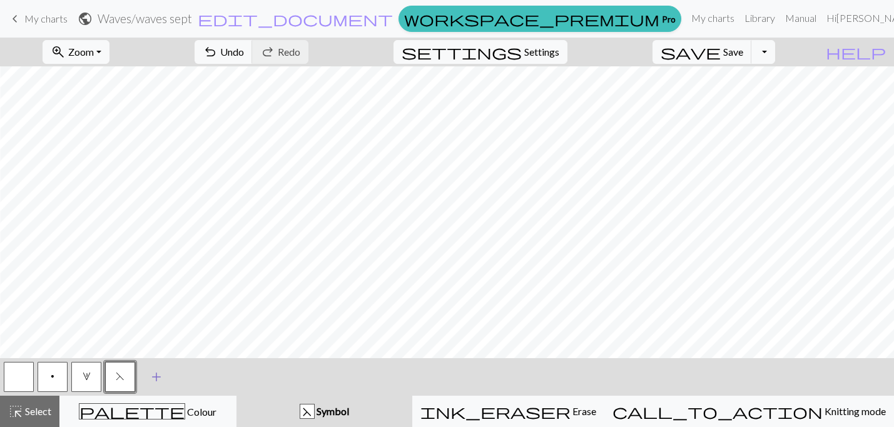
click at [156, 375] on span "add" at bounding box center [156, 377] width 15 height 18
click at [156, 375] on button "button" at bounding box center [154, 377] width 30 height 30
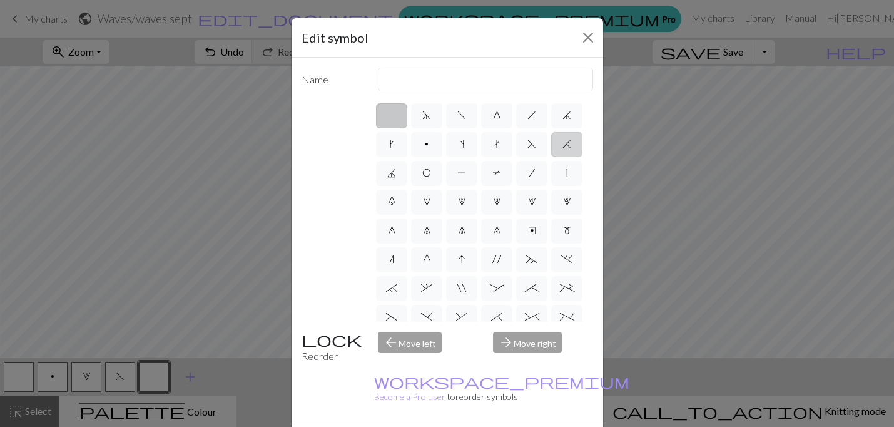
click at [568, 145] on span "H" at bounding box center [567, 144] width 9 height 10
click at [568, 145] on input "H" at bounding box center [567, 140] width 8 height 8
radio input "true"
type input "k2tog"
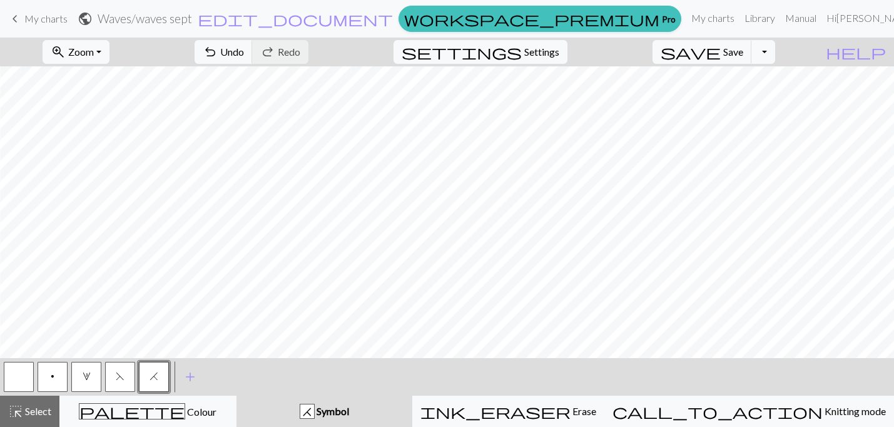
scroll to position [516, 171]
click at [78, 375] on button "3" at bounding box center [86, 377] width 30 height 30
click at [244, 50] on span "Undo" at bounding box center [232, 52] width 24 height 12
click at [51, 377] on span "p" at bounding box center [53, 376] width 4 height 10
click at [89, 377] on span "3" at bounding box center [87, 376] width 8 height 10
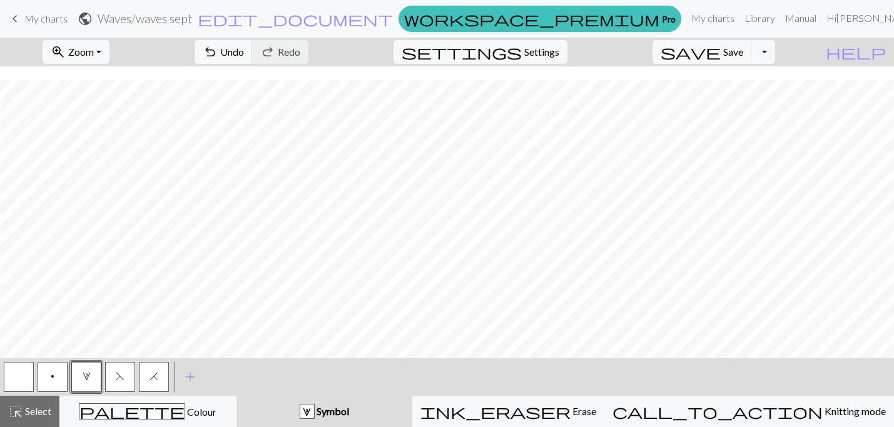
scroll to position [434, 171]
click at [218, 46] on span "undo" at bounding box center [210, 52] width 15 height 18
click at [51, 377] on span "p" at bounding box center [53, 376] width 4 height 10
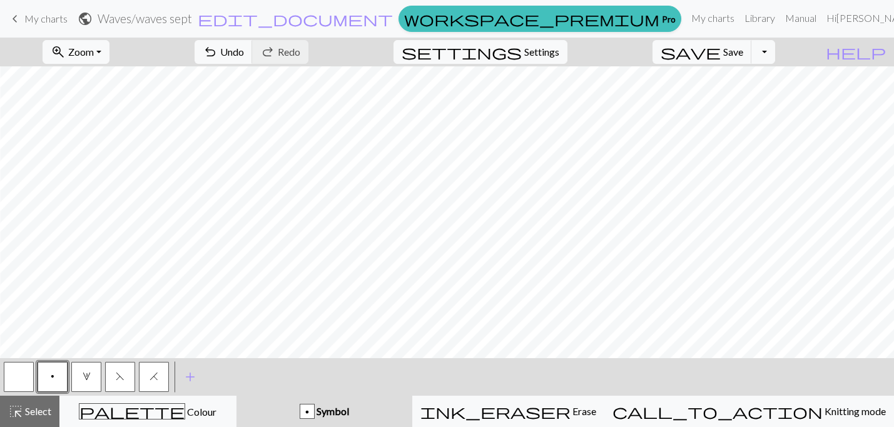
click at [86, 380] on span "3" at bounding box center [87, 376] width 8 height 10
click at [56, 375] on button "p" at bounding box center [53, 377] width 30 height 30
click at [123, 371] on span "F" at bounding box center [120, 376] width 9 height 10
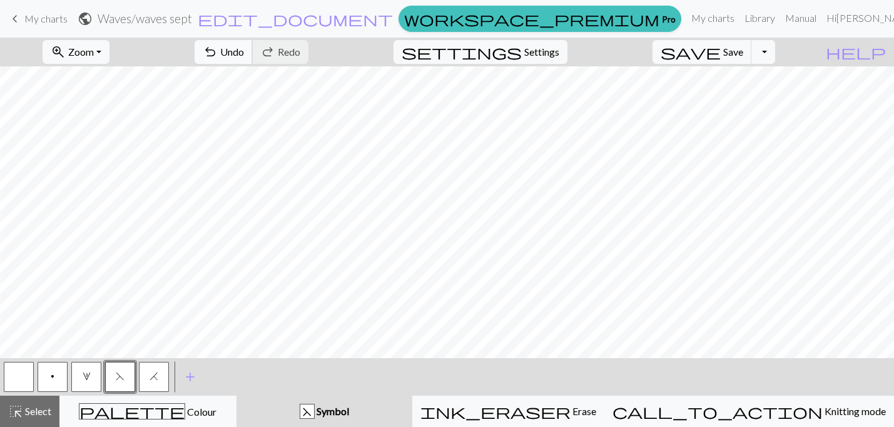
click at [244, 54] on span "Undo" at bounding box center [232, 52] width 24 height 12
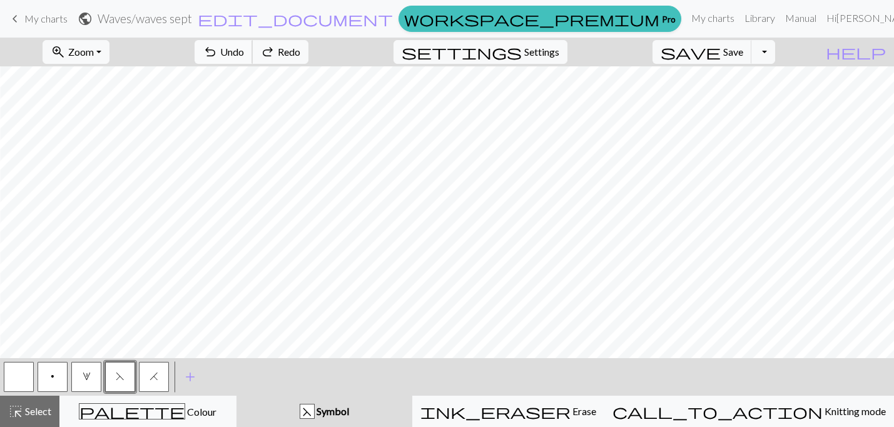
click at [244, 54] on span "Undo" at bounding box center [232, 52] width 24 height 12
click at [83, 380] on span "3" at bounding box center [87, 376] width 8 height 10
click at [45, 377] on button "p" at bounding box center [53, 377] width 30 height 30
click at [16, 380] on button "button" at bounding box center [19, 377] width 30 height 30
click at [84, 382] on button "3" at bounding box center [86, 377] width 30 height 30
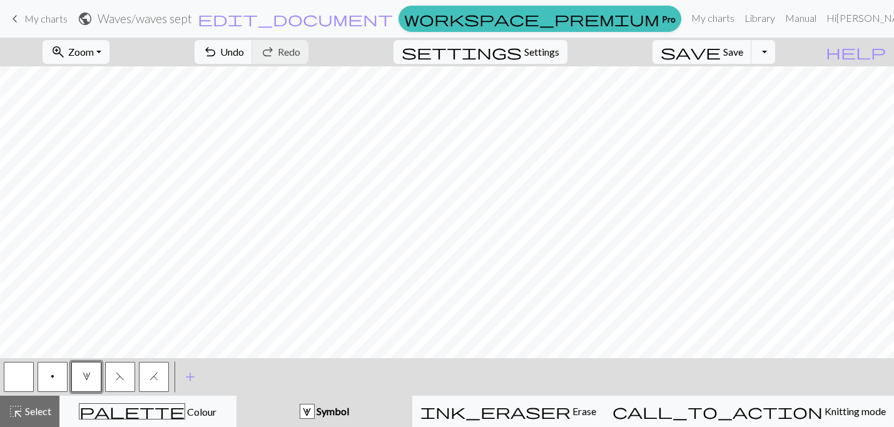
click at [121, 375] on span "F" at bounding box center [120, 376] width 9 height 10
click at [49, 379] on button "p" at bounding box center [53, 377] width 30 height 30
click at [14, 379] on button "button" at bounding box center [19, 377] width 30 height 30
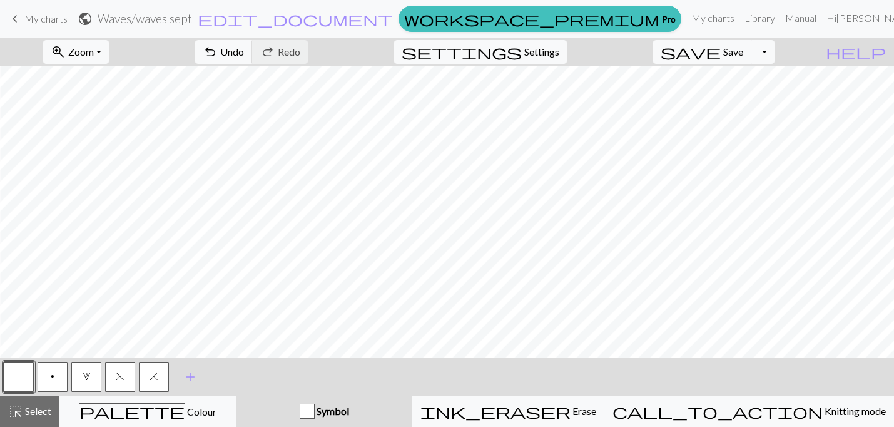
click at [121, 375] on span "F" at bounding box center [120, 376] width 9 height 10
click at [244, 50] on span "Undo" at bounding box center [232, 52] width 24 height 12
click at [26, 377] on button "button" at bounding box center [19, 377] width 30 height 30
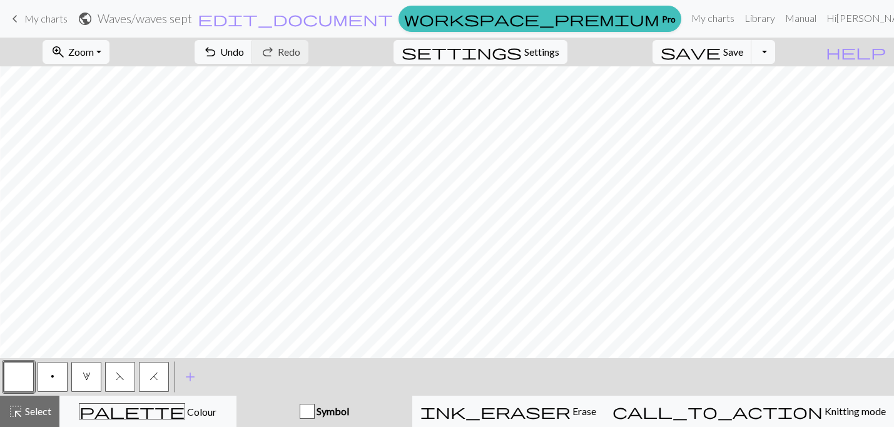
click at [53, 377] on span "p" at bounding box center [53, 376] width 4 height 10
click at [97, 371] on button "3" at bounding box center [86, 377] width 30 height 30
click at [48, 375] on button "p" at bounding box center [53, 377] width 30 height 30
click at [88, 377] on span "3" at bounding box center [87, 376] width 8 height 10
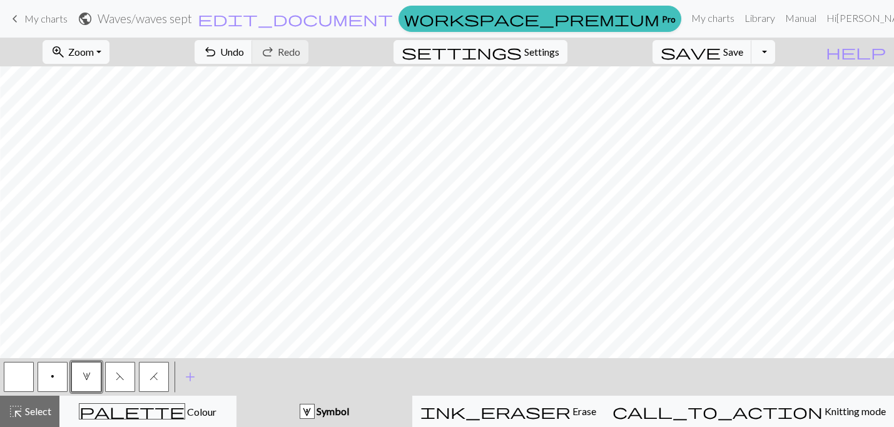
click at [54, 374] on button "p" at bounding box center [53, 377] width 30 height 30
click at [128, 367] on button "F" at bounding box center [120, 377] width 30 height 30
click at [55, 375] on button "p" at bounding box center [53, 377] width 30 height 30
click at [26, 370] on button "button" at bounding box center [19, 377] width 30 height 30
click at [94, 379] on button "3" at bounding box center [86, 377] width 30 height 30
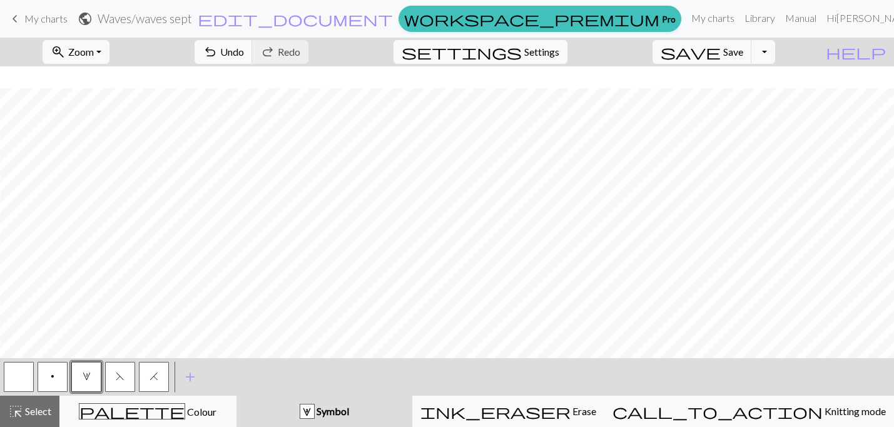
scroll to position [275, 171]
click at [113, 382] on button "F" at bounding box center [120, 377] width 30 height 30
click at [56, 372] on button "p" at bounding box center [53, 377] width 30 height 30
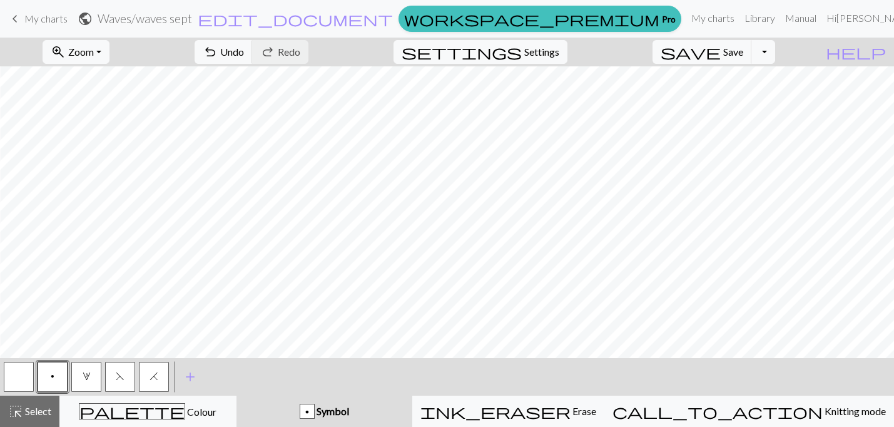
click at [122, 377] on span "F" at bounding box center [120, 376] width 9 height 10
click at [88, 372] on span "3" at bounding box center [87, 376] width 8 height 10
click at [21, 375] on button "button" at bounding box center [19, 377] width 30 height 30
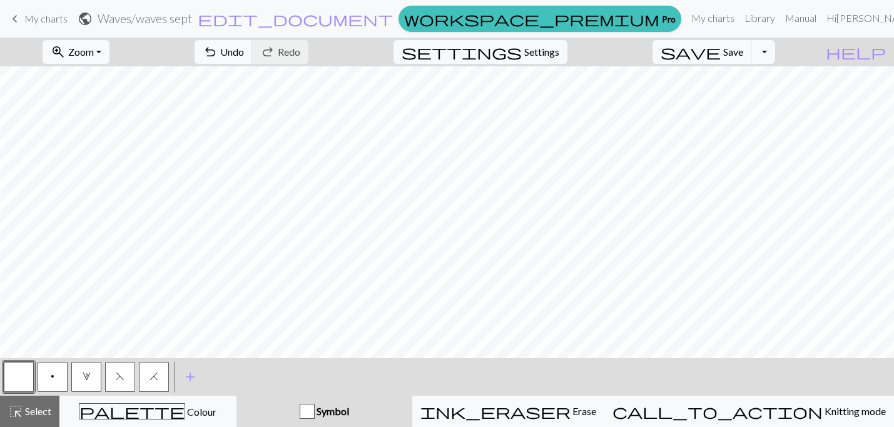
click at [48, 379] on button "p" at bounding box center [53, 377] width 30 height 30
click at [83, 380] on span "3" at bounding box center [87, 376] width 8 height 10
click at [157, 375] on span "H" at bounding box center [154, 376] width 9 height 10
click at [244, 56] on span "Undo" at bounding box center [232, 52] width 24 height 12
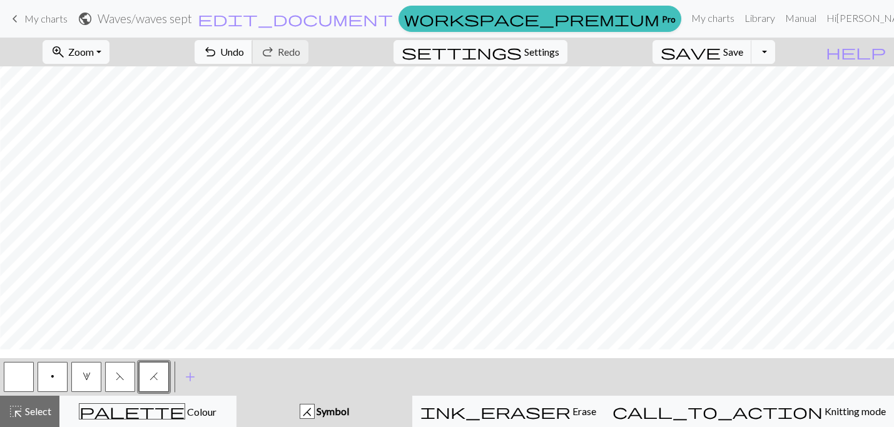
scroll to position [9, 171]
click at [244, 56] on span "Undo" at bounding box center [232, 52] width 24 height 12
click at [53, 374] on span "p" at bounding box center [53, 376] width 4 height 10
click at [151, 377] on span "H" at bounding box center [154, 376] width 9 height 10
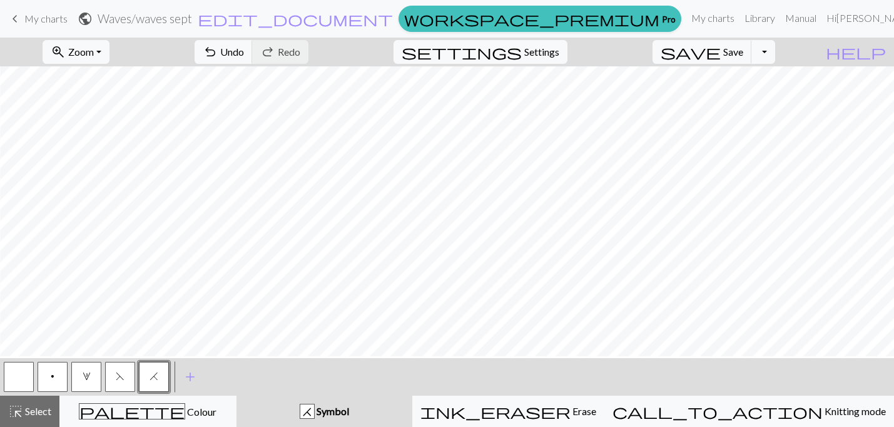
scroll to position [281, 171]
click at [53, 375] on span "p" at bounding box center [53, 376] width 4 height 10
click at [14, 371] on button "button" at bounding box center [19, 377] width 30 height 30
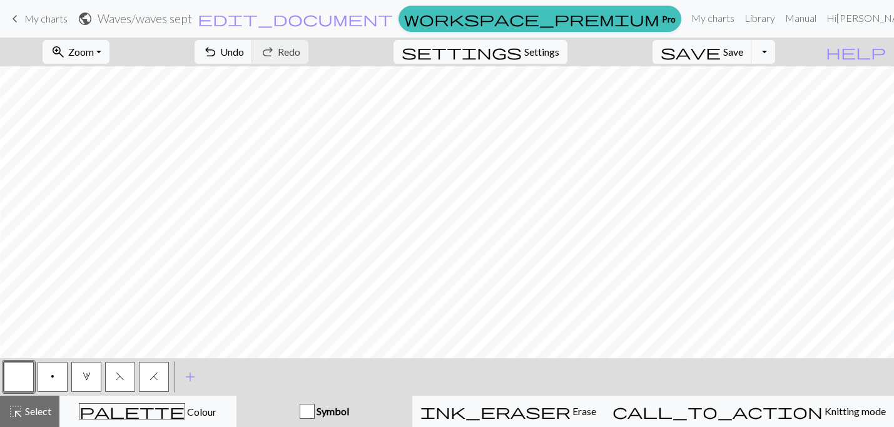
click at [88, 380] on span "3" at bounding box center [87, 376] width 8 height 10
click at [55, 372] on button "p" at bounding box center [53, 377] width 30 height 30
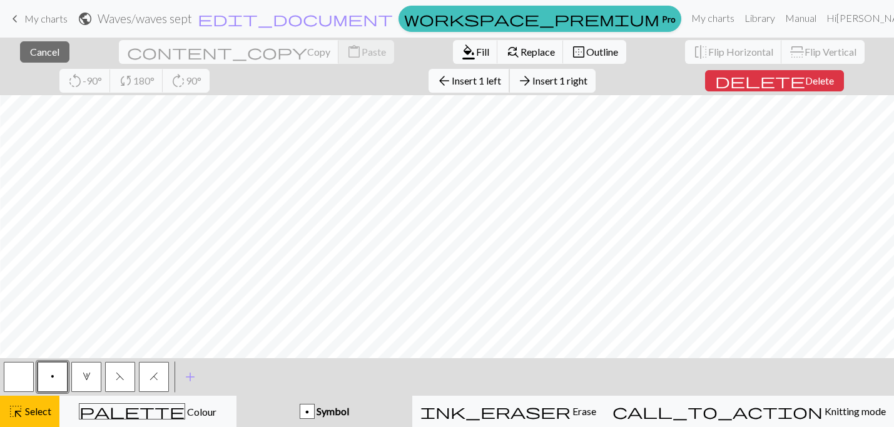
click at [452, 78] on span "Insert 1 left" at bounding box center [476, 80] width 49 height 12
click at [429, 71] on button "arrow_back Insert 1 left" at bounding box center [469, 81] width 81 height 24
click at [452, 81] on span "Insert 1 left" at bounding box center [476, 80] width 49 height 12
click at [452, 84] on span "Insert 1 left" at bounding box center [476, 80] width 49 height 12
click at [452, 81] on span "Insert 1 left" at bounding box center [476, 80] width 49 height 12
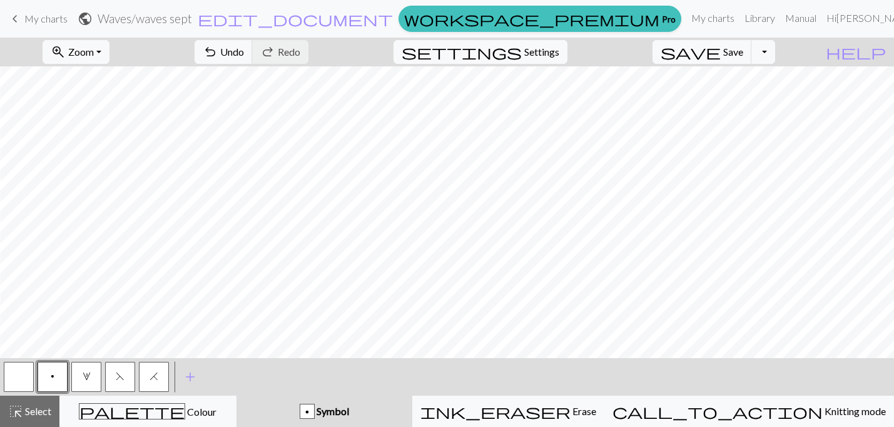
click at [20, 378] on button "button" at bounding box center [19, 377] width 30 height 30
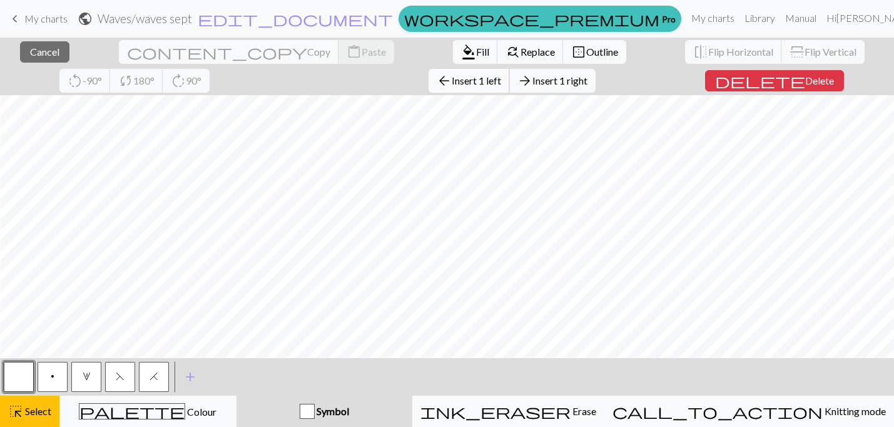
click at [429, 88] on button "arrow_back Insert 1 left" at bounding box center [469, 81] width 81 height 24
click at [452, 84] on span "Insert 1 left" at bounding box center [476, 80] width 49 height 12
click at [437, 78] on span "arrow_back" at bounding box center [444, 81] width 15 height 18
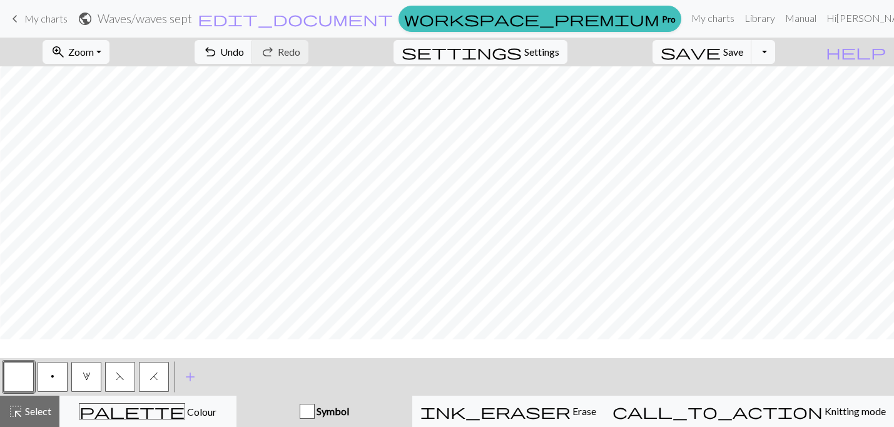
scroll to position [0, 230]
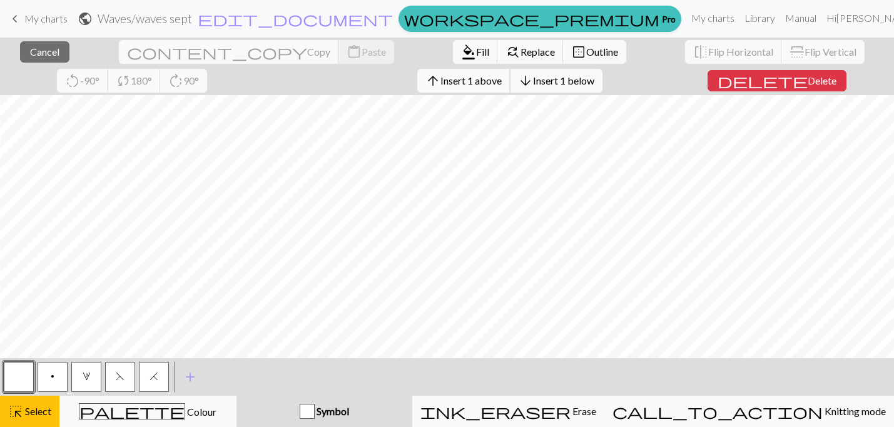
click at [441, 81] on span "Insert 1 above" at bounding box center [471, 80] width 61 height 12
click at [441, 82] on span "Insert 1 above" at bounding box center [471, 80] width 61 height 12
click at [441, 84] on span "Insert 1 above" at bounding box center [471, 80] width 61 height 12
click at [417, 88] on button "arrow_upward Insert 1 above" at bounding box center [463, 81] width 93 height 24
click at [417, 74] on button "arrow_upward Insert 1 above" at bounding box center [463, 81] width 93 height 24
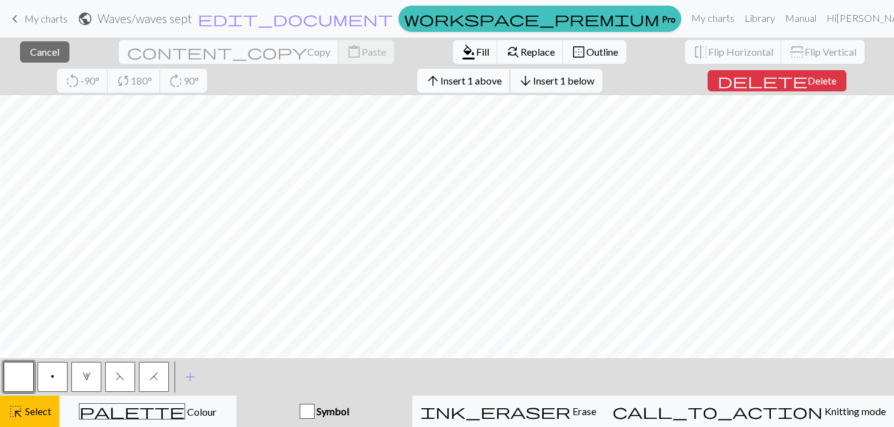
click at [441, 83] on span "Insert 1 above" at bounding box center [471, 80] width 61 height 12
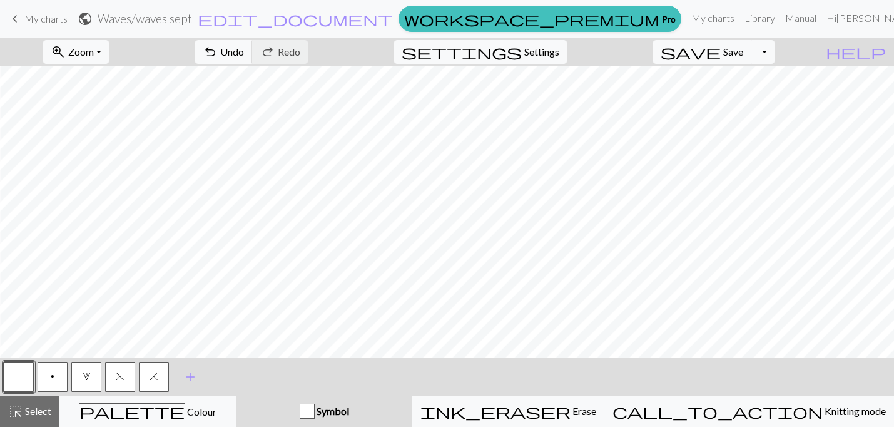
scroll to position [0, 322]
click at [153, 382] on button "H" at bounding box center [154, 377] width 30 height 30
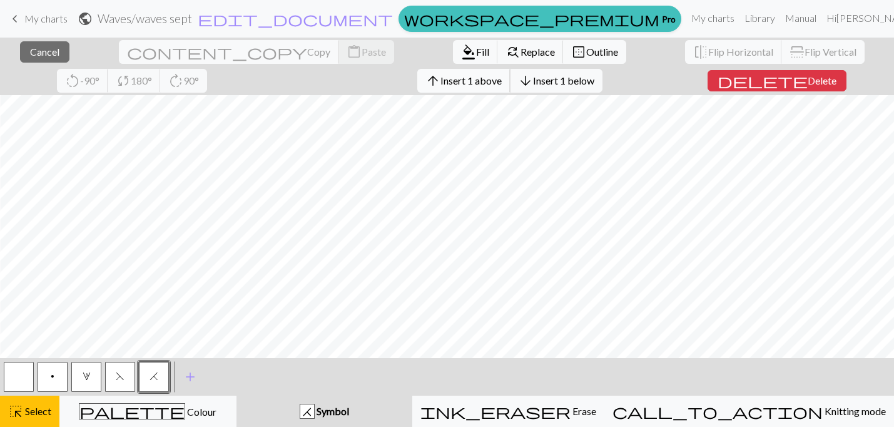
click at [417, 88] on button "arrow_upward Insert 1 above" at bounding box center [463, 81] width 93 height 24
click at [441, 81] on span "Insert 1 above" at bounding box center [471, 80] width 61 height 12
click at [417, 87] on button "arrow_upward Insert 1 above" at bounding box center [463, 81] width 93 height 24
click at [441, 83] on span "Insert 1 above" at bounding box center [471, 80] width 61 height 12
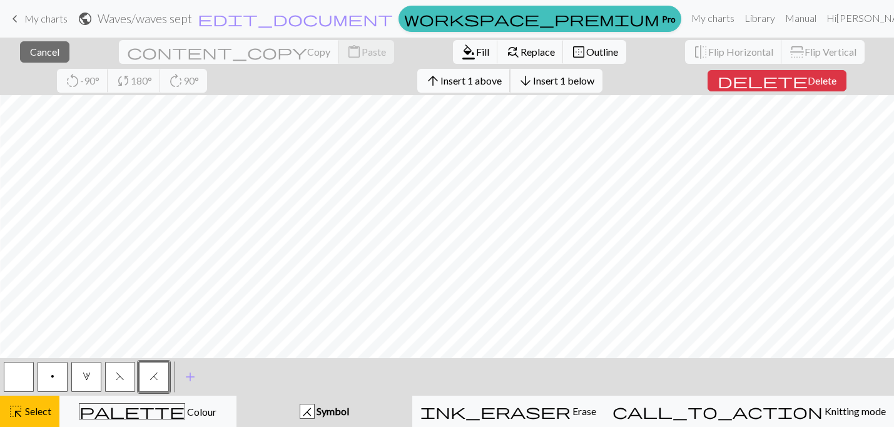
click at [441, 78] on span "Insert 1 above" at bounding box center [471, 80] width 61 height 12
click at [441, 84] on span "Insert 1 above" at bounding box center [471, 80] width 61 height 12
click at [441, 74] on span "Insert 1 above" at bounding box center [471, 80] width 61 height 12
click at [441, 81] on span "Insert 1 above" at bounding box center [471, 80] width 61 height 12
click at [426, 88] on span "arrow_upward" at bounding box center [433, 81] width 15 height 18
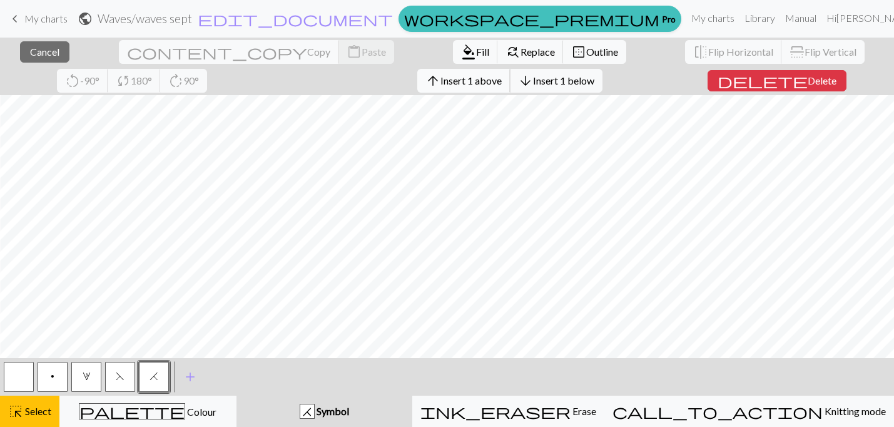
click at [441, 86] on span "Insert 1 above" at bounding box center [471, 80] width 61 height 12
click at [417, 89] on button "arrow_upward Insert 1 above" at bounding box center [463, 81] width 93 height 24
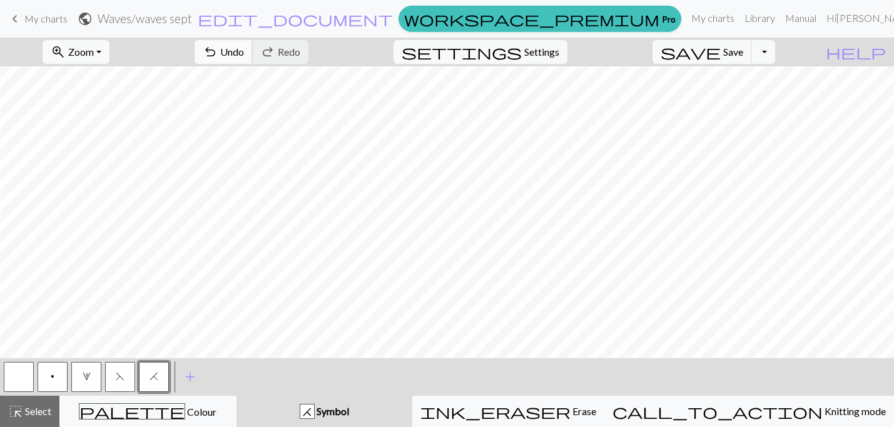
click at [253, 53] on button "undo Undo Undo" at bounding box center [224, 52] width 58 height 24
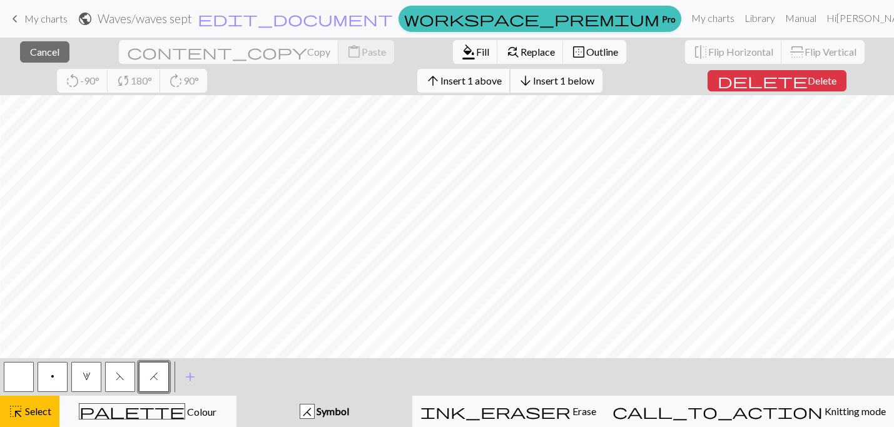
click at [441, 82] on span "Insert 1 above" at bounding box center [471, 80] width 61 height 12
click at [441, 85] on span "Insert 1 above" at bounding box center [471, 80] width 61 height 12
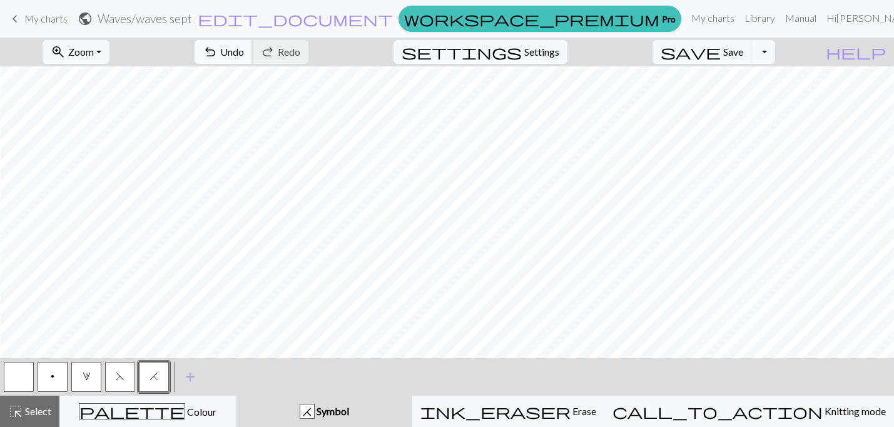
click at [244, 48] on span "Undo" at bounding box center [232, 52] width 24 height 12
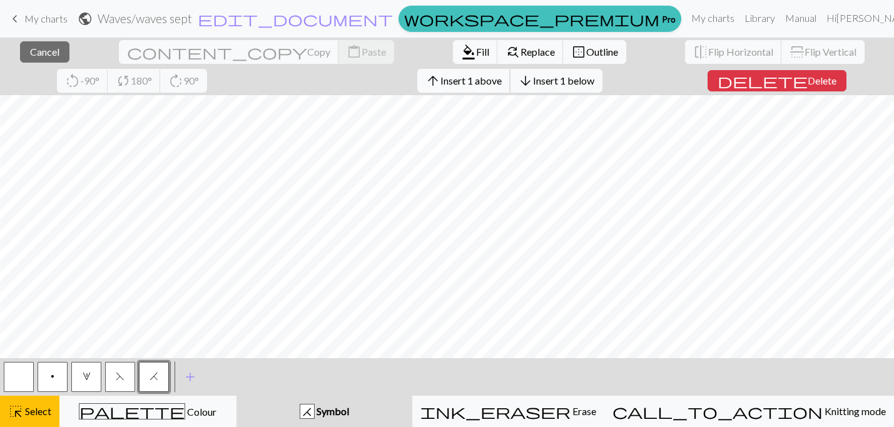
click at [441, 77] on span "Insert 1 above" at bounding box center [471, 80] width 61 height 12
click at [441, 86] on span "Insert 1 above" at bounding box center [471, 80] width 61 height 12
click at [441, 76] on span "Insert 1 above" at bounding box center [471, 80] width 61 height 12
click at [417, 91] on button "arrow_upward Insert 1 above" at bounding box center [463, 81] width 93 height 24
click at [417, 89] on button "arrow_upward Insert 1 above" at bounding box center [463, 81] width 93 height 24
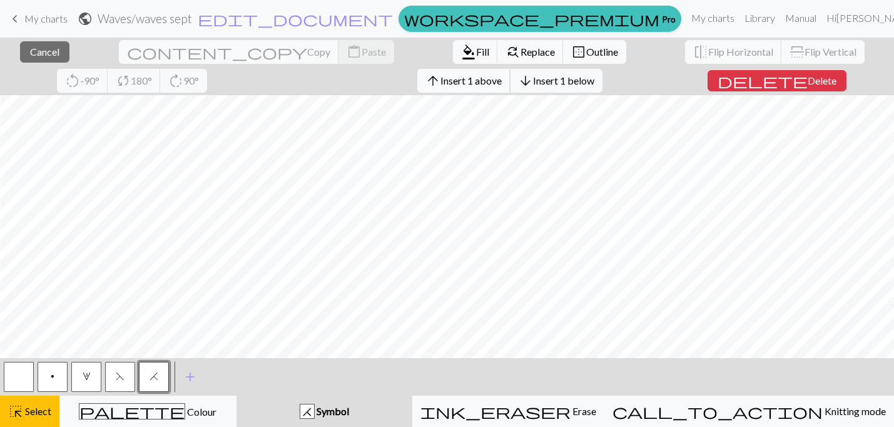
click at [441, 83] on span "Insert 1 above" at bounding box center [471, 80] width 61 height 12
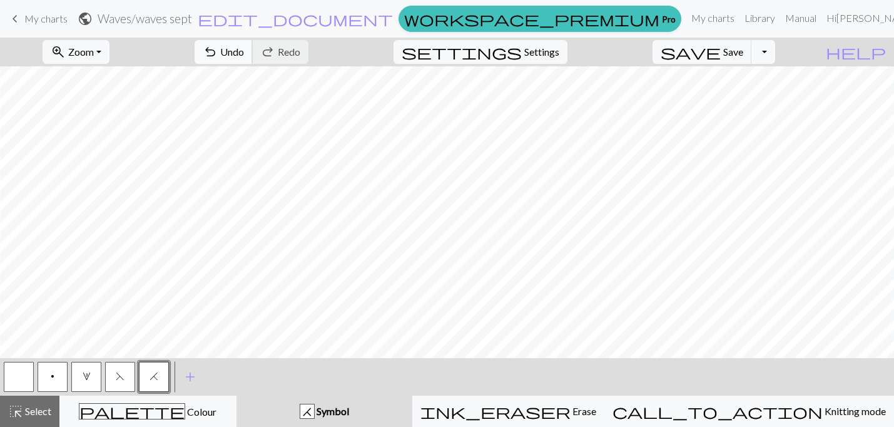
click at [244, 54] on span "Undo" at bounding box center [232, 52] width 24 height 12
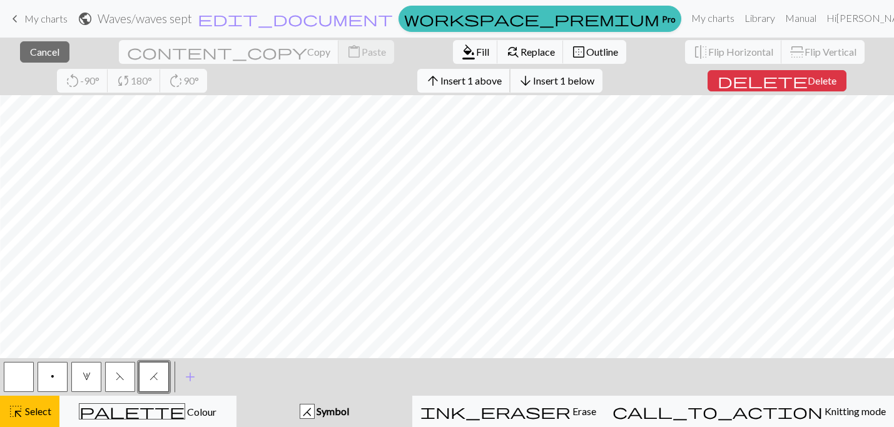
click at [441, 84] on span "Insert 1 above" at bounding box center [471, 80] width 61 height 12
click at [441, 81] on span "Insert 1 above" at bounding box center [471, 80] width 61 height 12
click at [441, 84] on span "Insert 1 above" at bounding box center [471, 80] width 61 height 12
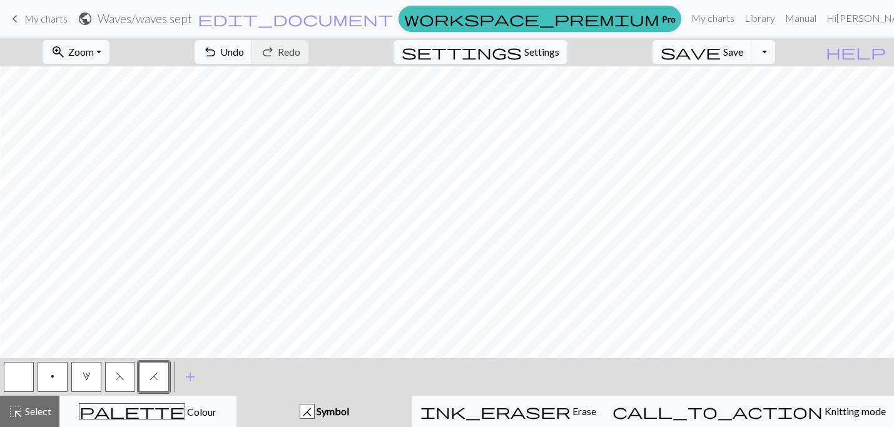
scroll to position [879, 322]
click at [51, 377] on span "p" at bounding box center [53, 376] width 4 height 10
click at [244, 56] on span "Undo" at bounding box center [232, 52] width 24 height 12
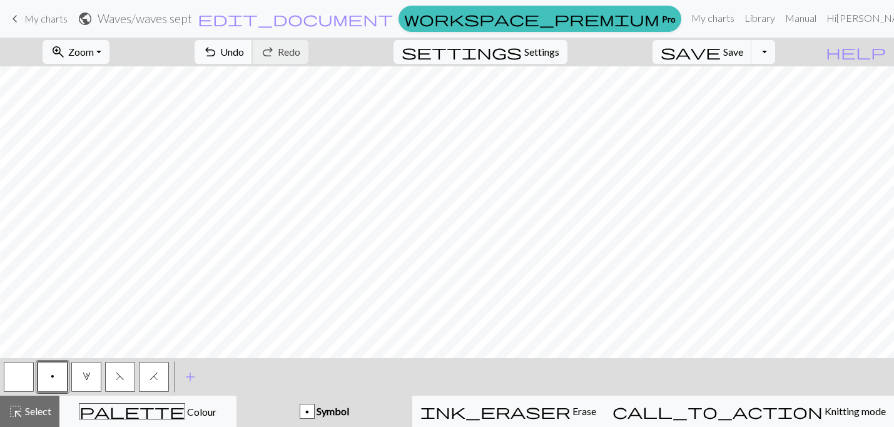
click at [218, 45] on span "undo" at bounding box center [210, 52] width 15 height 18
click at [121, 367] on button "F" at bounding box center [120, 377] width 30 height 30
click at [244, 46] on span "Undo" at bounding box center [232, 52] width 24 height 12
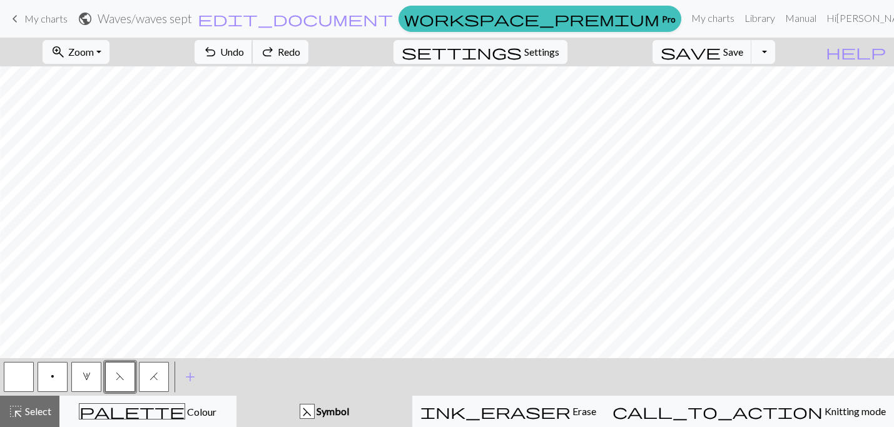
click at [244, 50] on span "Undo" at bounding box center [232, 52] width 24 height 12
click at [62, 375] on button "p" at bounding box center [53, 377] width 30 height 30
click at [121, 383] on button "F" at bounding box center [120, 377] width 30 height 30
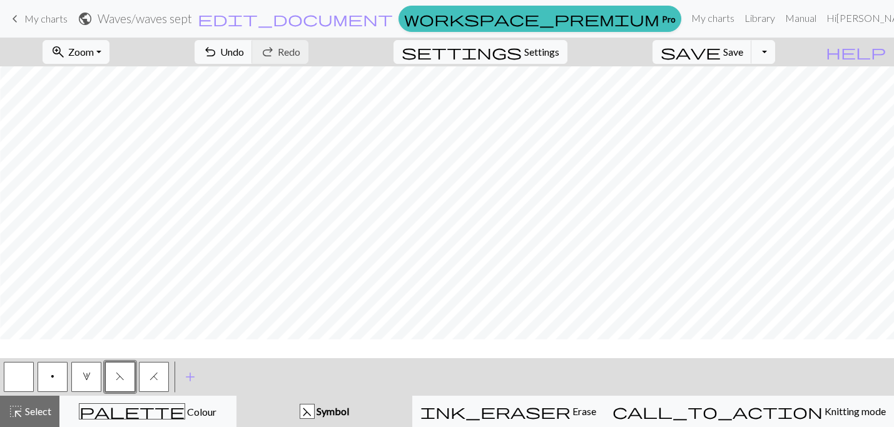
scroll to position [550, 305]
click at [43, 380] on button "p" at bounding box center [53, 377] width 30 height 30
click at [126, 372] on button "F" at bounding box center [120, 377] width 30 height 30
click at [53, 378] on span "p" at bounding box center [53, 376] width 4 height 10
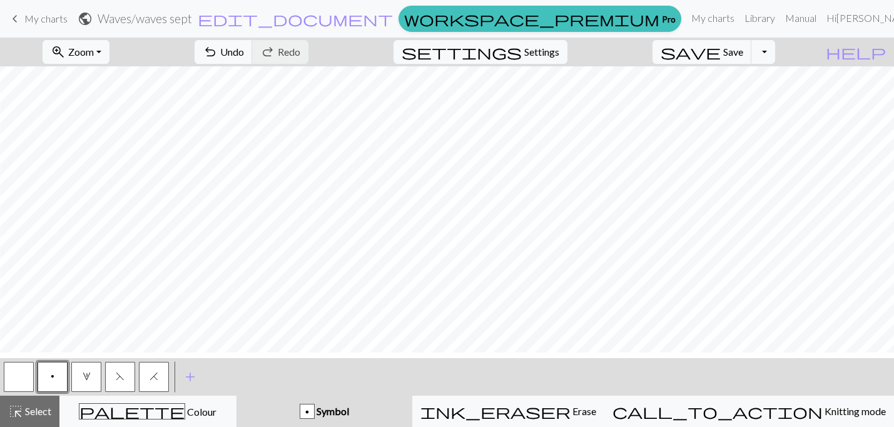
scroll to position [261, 305]
click at [85, 368] on button "3" at bounding box center [86, 377] width 30 height 30
click at [86, 367] on button "3" at bounding box center [86, 377] width 30 height 30
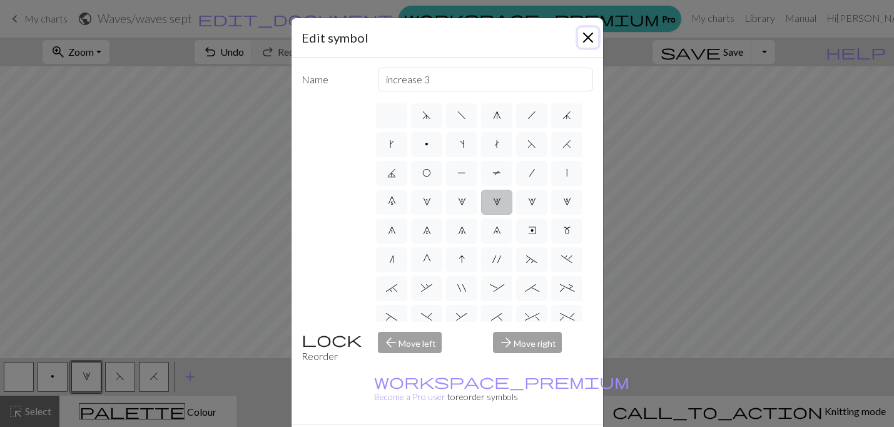
click at [582, 42] on button "Close" at bounding box center [588, 38] width 20 height 20
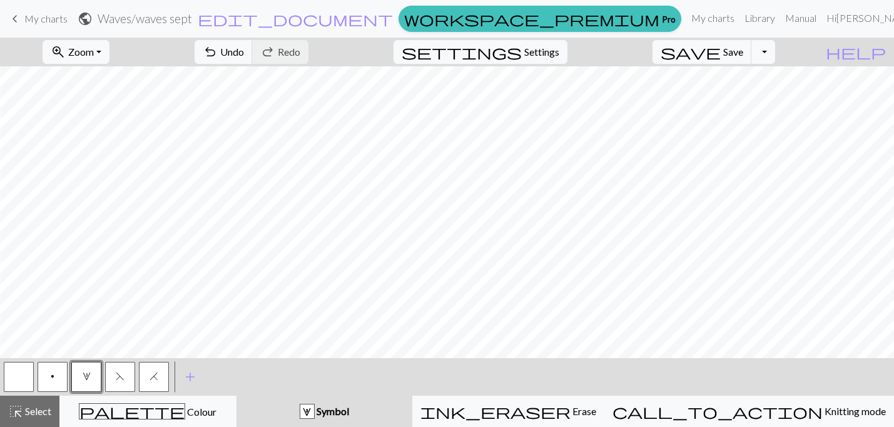
click at [52, 374] on span "p" at bounding box center [53, 376] width 4 height 10
click at [74, 379] on button "3" at bounding box center [86, 377] width 30 height 30
click at [28, 373] on button "button" at bounding box center [19, 377] width 30 height 30
click at [156, 381] on span "H" at bounding box center [154, 376] width 9 height 10
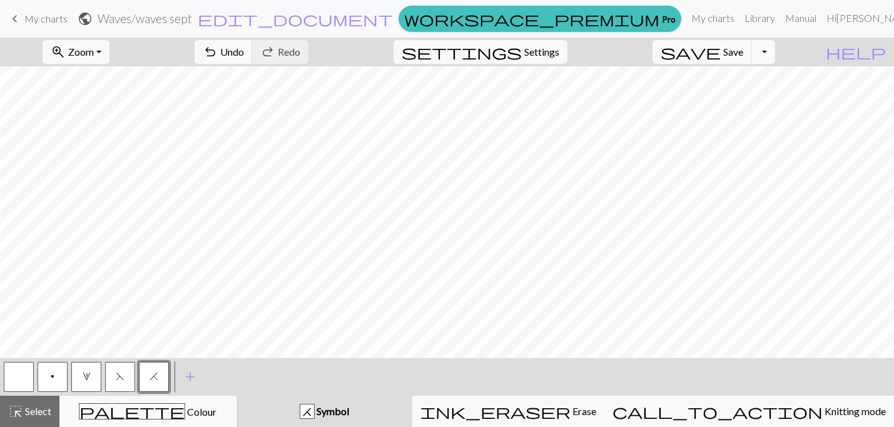
click at [53, 380] on span "p" at bounding box center [53, 376] width 4 height 10
click at [17, 374] on button "button" at bounding box center [19, 377] width 30 height 30
click at [59, 374] on button "p" at bounding box center [53, 377] width 30 height 30
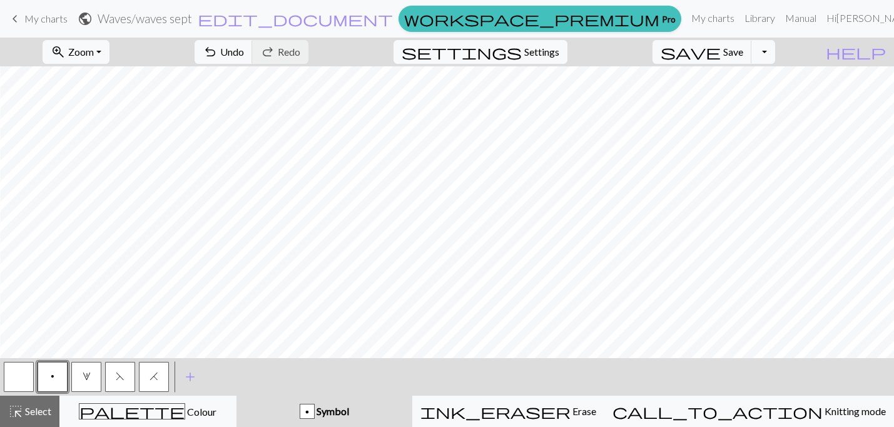
scroll to position [168, 153]
click at [87, 379] on span "3" at bounding box center [87, 376] width 8 height 10
click at [150, 374] on span "H" at bounding box center [154, 376] width 9 height 10
click at [43, 377] on button "p" at bounding box center [53, 377] width 30 height 30
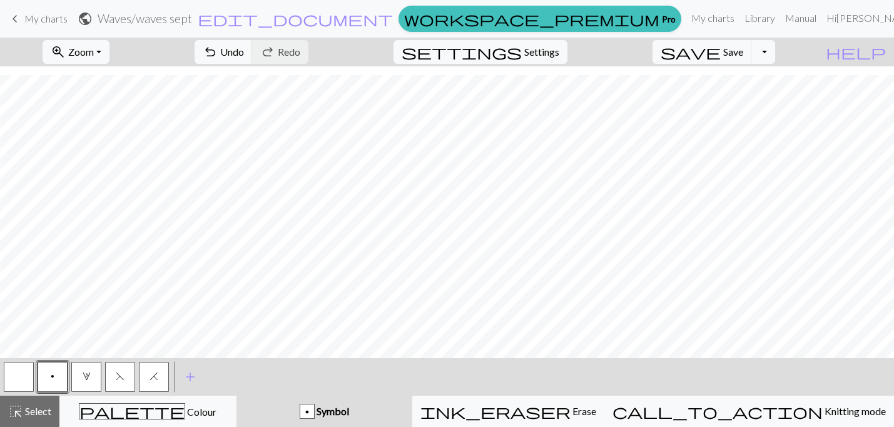
scroll to position [347, 153]
click at [218, 49] on span "undo" at bounding box center [210, 52] width 15 height 18
click at [244, 51] on span "Undo" at bounding box center [232, 52] width 24 height 12
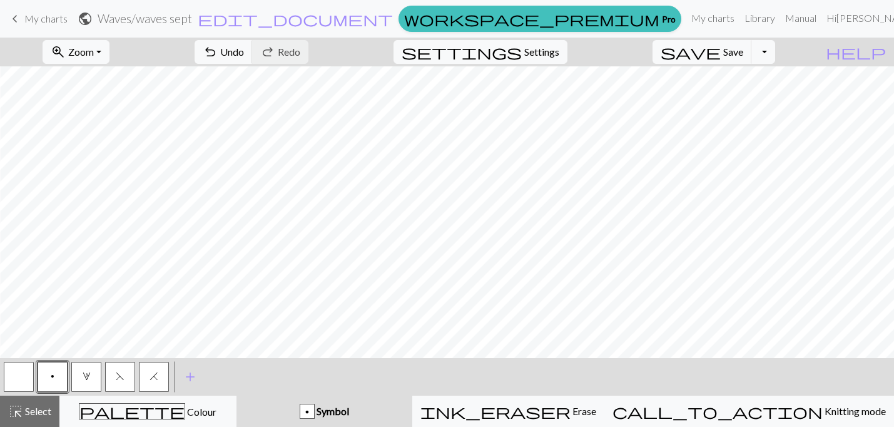
click at [92, 372] on button "3" at bounding box center [86, 377] width 30 height 30
